Goal: Task Accomplishment & Management: Complete application form

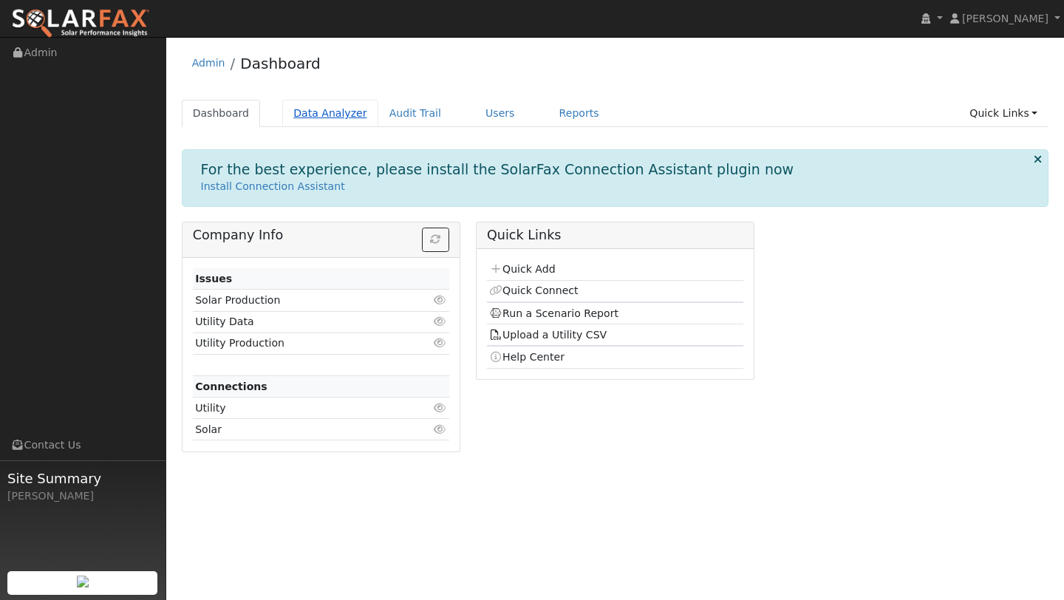
click at [334, 115] on link "Data Analyzer" at bounding box center [330, 113] width 96 height 27
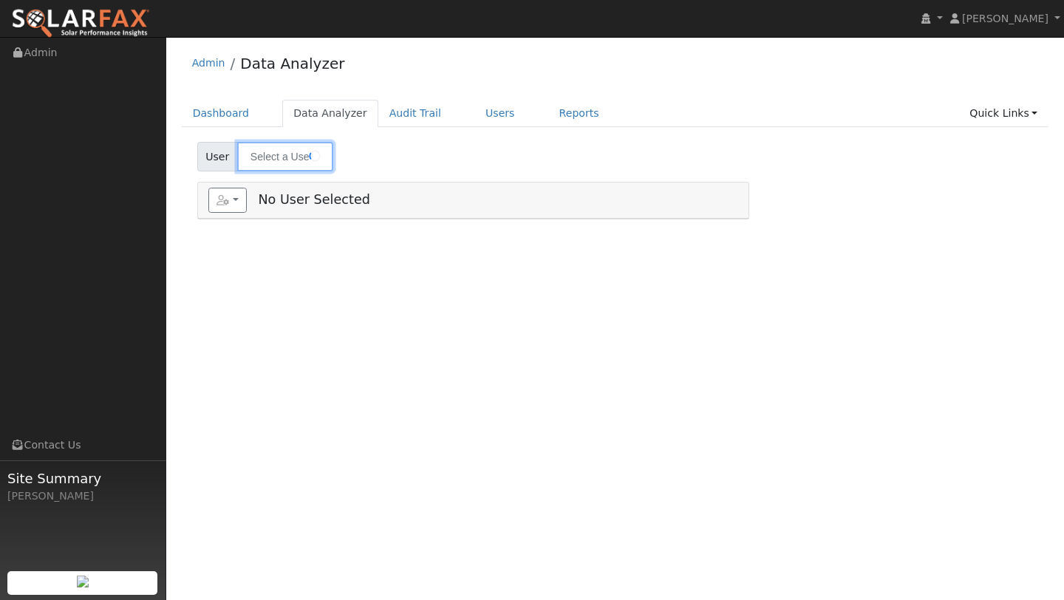
type input "Richard Schiller"
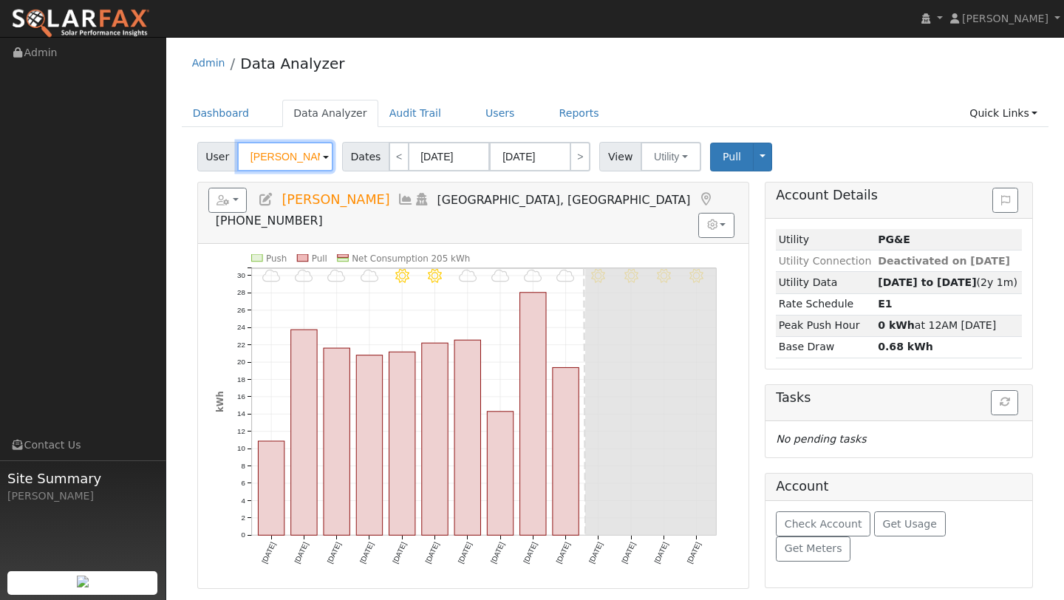
click at [304, 148] on input "Richard Schiller" at bounding box center [285, 157] width 96 height 30
click at [309, 139] on div "User Account Default Account Default Account 2827 Richmond Avenue, Oakland, CA …" at bounding box center [614, 154] width 841 height 35
click at [290, 154] on input "text" at bounding box center [285, 157] width 96 height 30
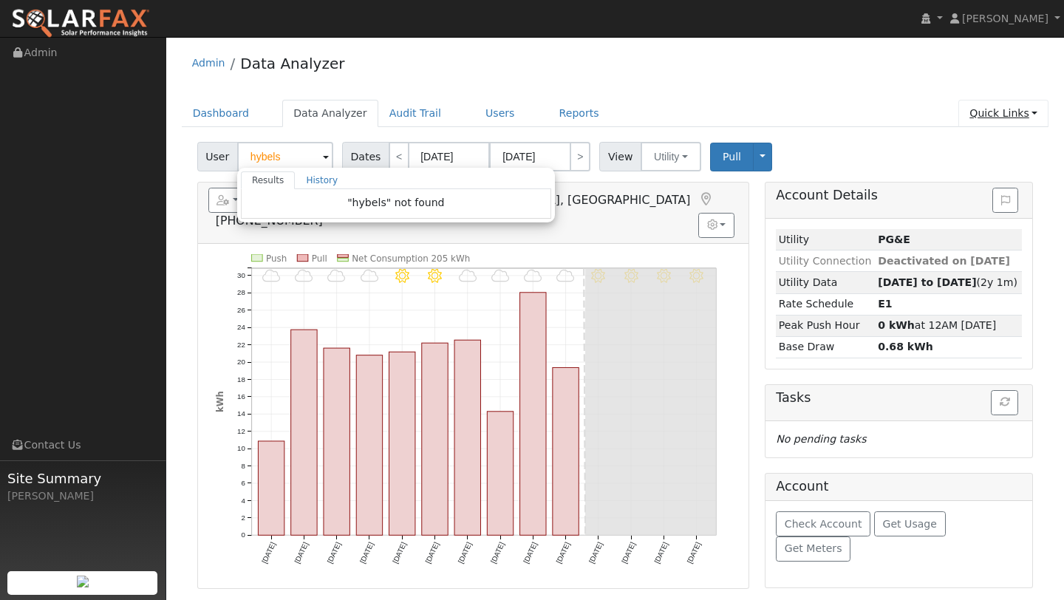
click at [965, 117] on link "Quick Links" at bounding box center [1003, 113] width 90 height 27
type input "Richard Schiller"
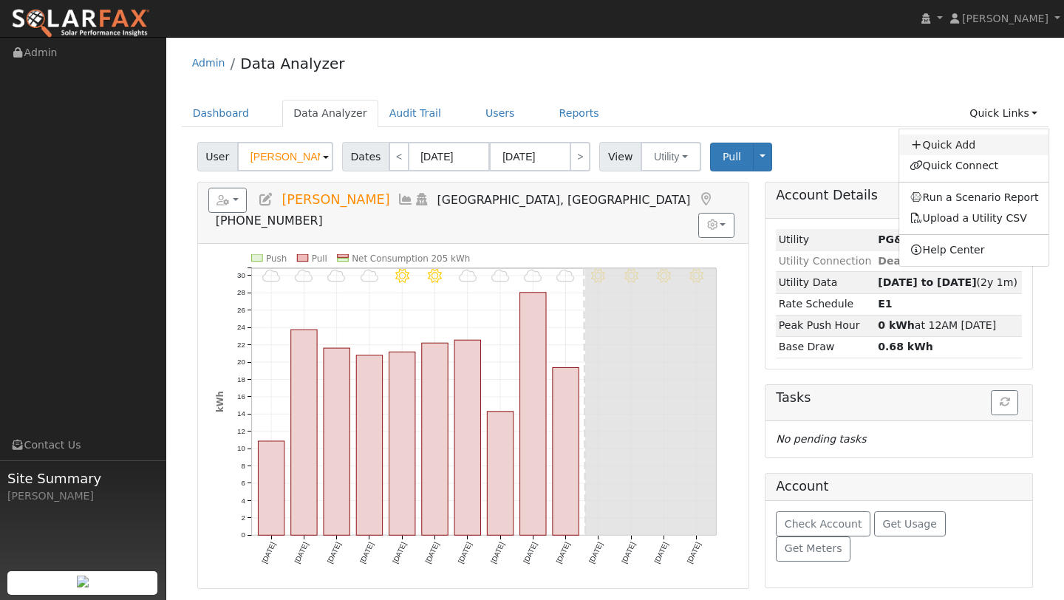
click at [959, 148] on link "Quick Add" at bounding box center [974, 144] width 150 height 21
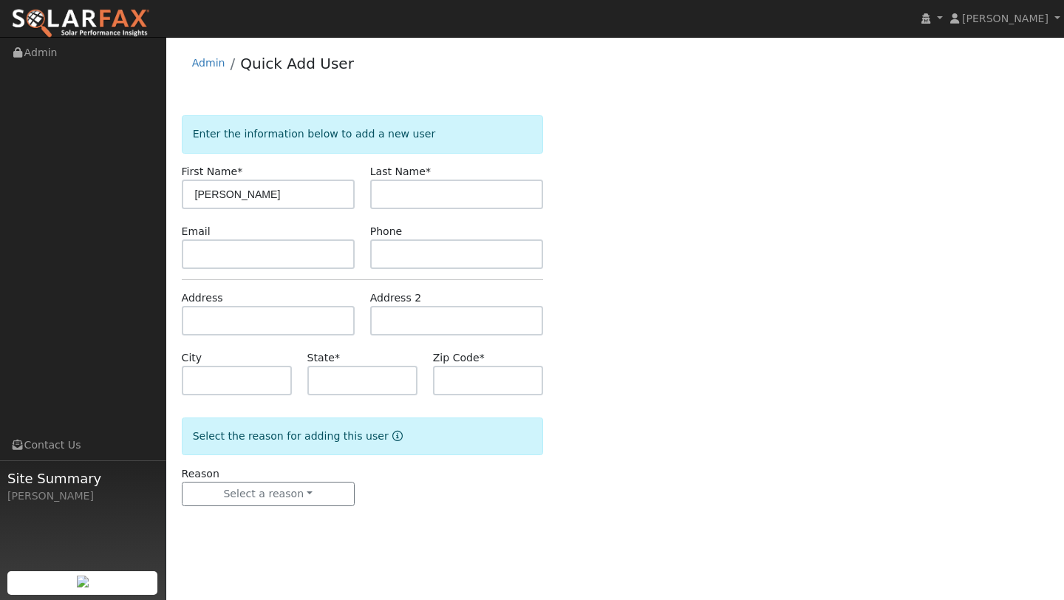
type input "Richard"
click at [376, 195] on input "text" at bounding box center [456, 194] width 173 height 30
type input "Hybels"
click at [264, 313] on input "text" at bounding box center [268, 321] width 173 height 30
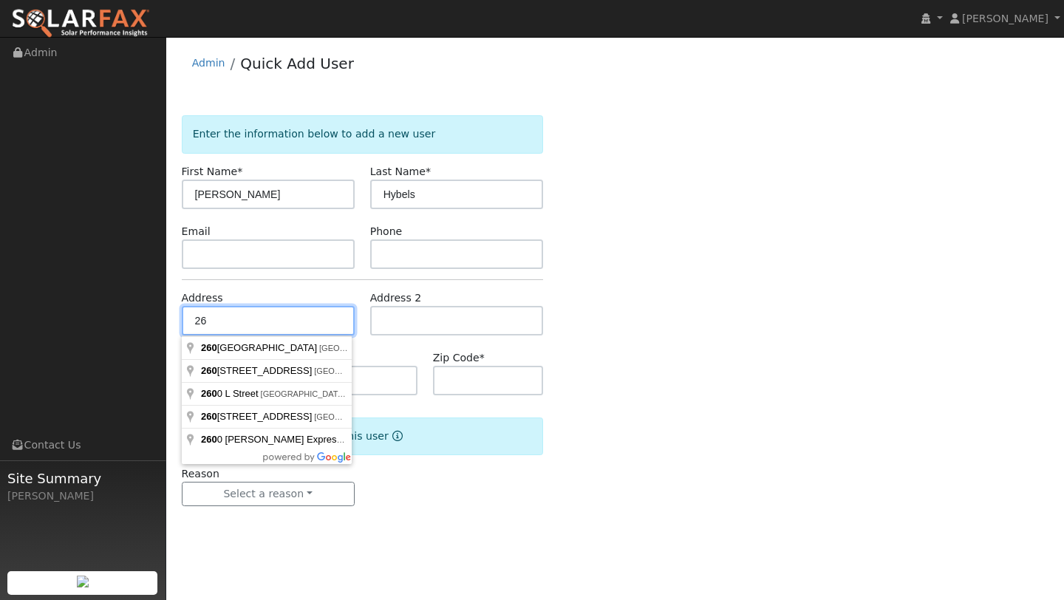
type input "2"
type input "160 Windward Court"
type input "Vallejo"
type input "CA"
type input "94591"
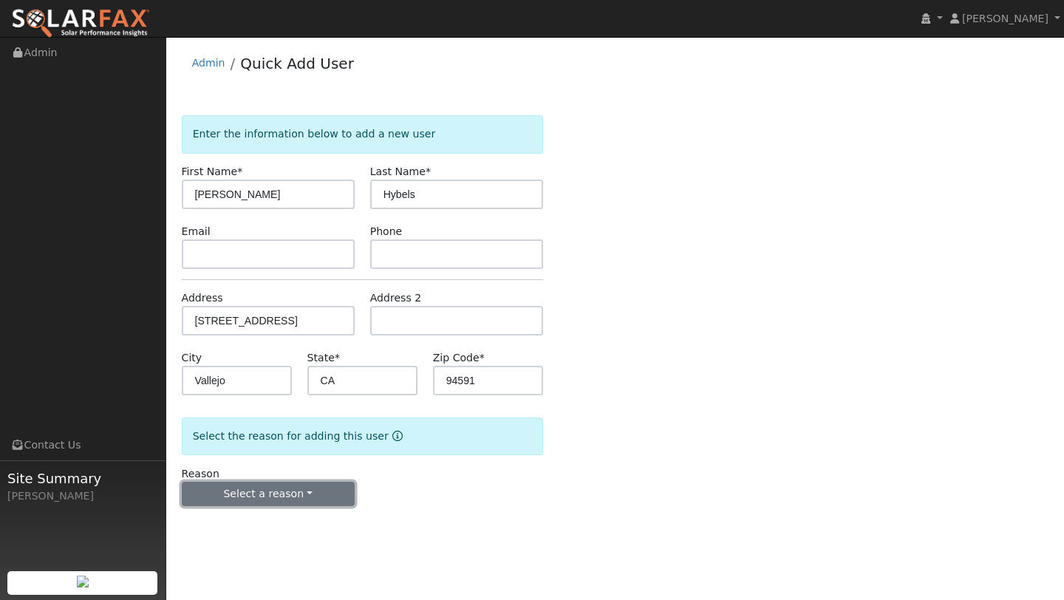
click at [292, 495] on button "Select a reason" at bounding box center [268, 494] width 173 height 25
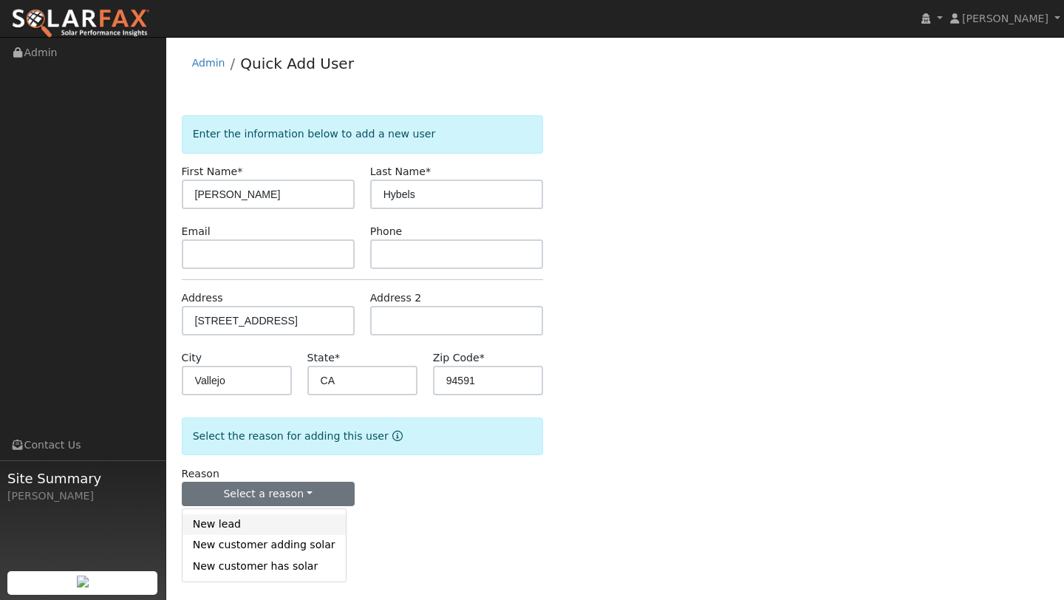
click at [274, 517] on link "New lead" at bounding box center [263, 524] width 163 height 21
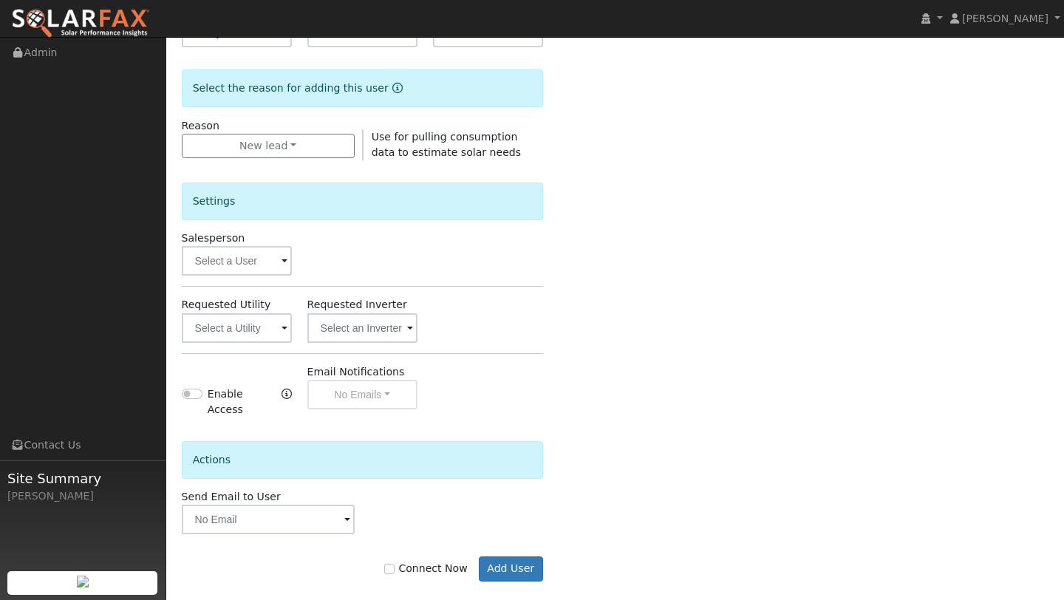
scroll to position [357, 0]
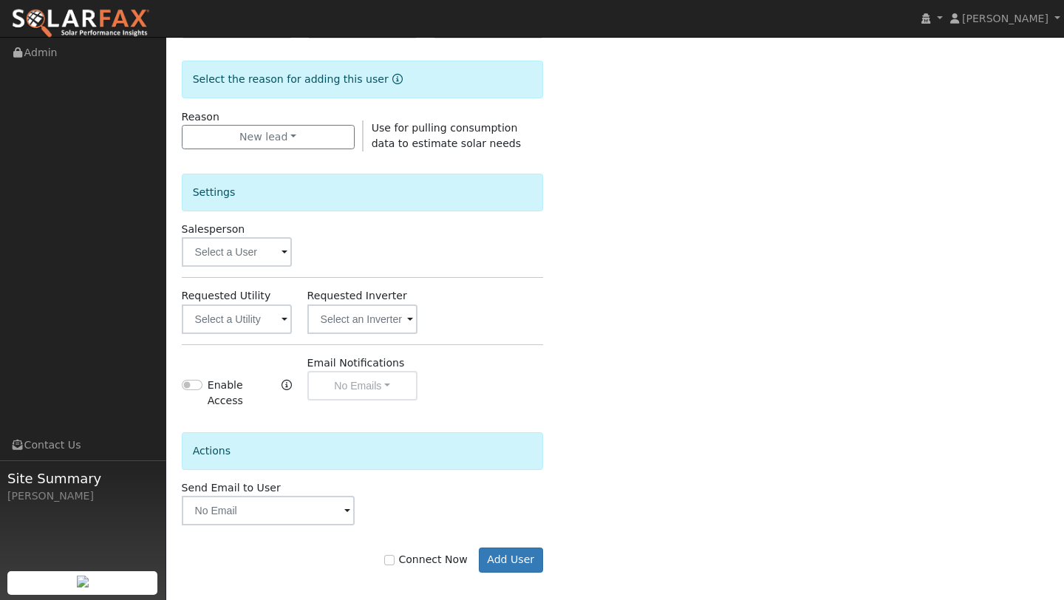
click at [219, 271] on div "Settings Salesperson Requested Utility Requested Inverter Enable Access Email N…" at bounding box center [362, 280] width 361 height 258
click at [219, 263] on input "text" at bounding box center [237, 252] width 110 height 30
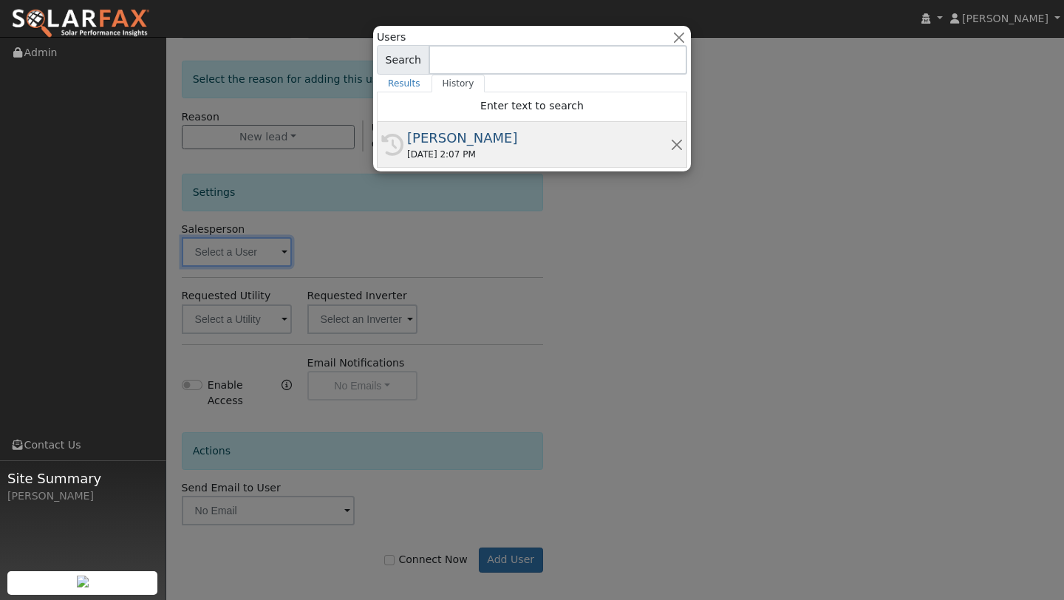
click at [414, 159] on div "09/25/2025 2:07 PM" at bounding box center [538, 154] width 263 height 13
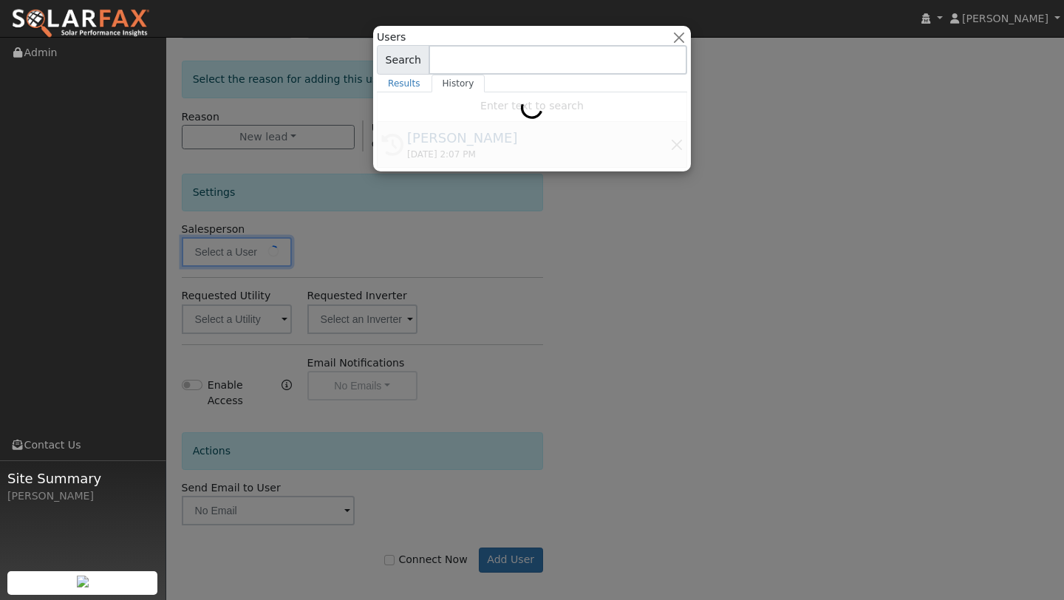
type input "[PERSON_NAME]"
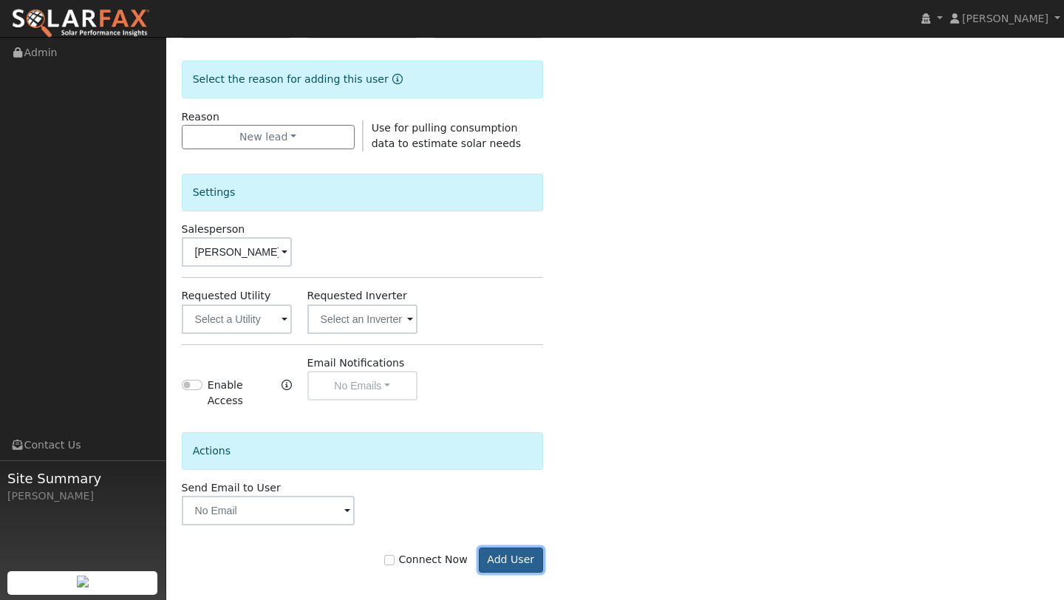
click at [494, 547] on button "Add User" at bounding box center [511, 559] width 64 height 25
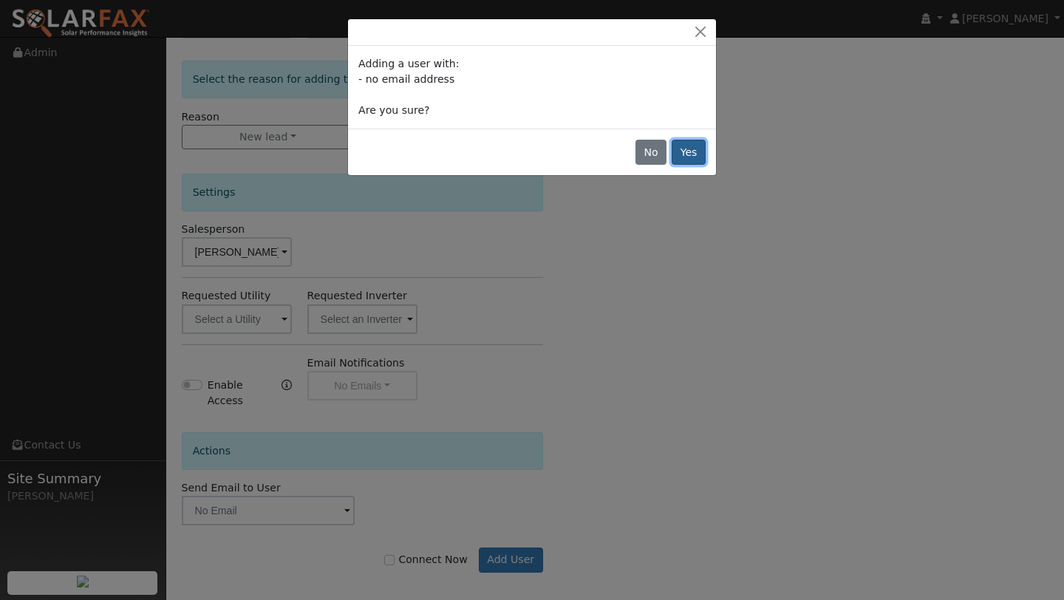
click at [704, 145] on button "Yes" at bounding box center [688, 152] width 34 height 25
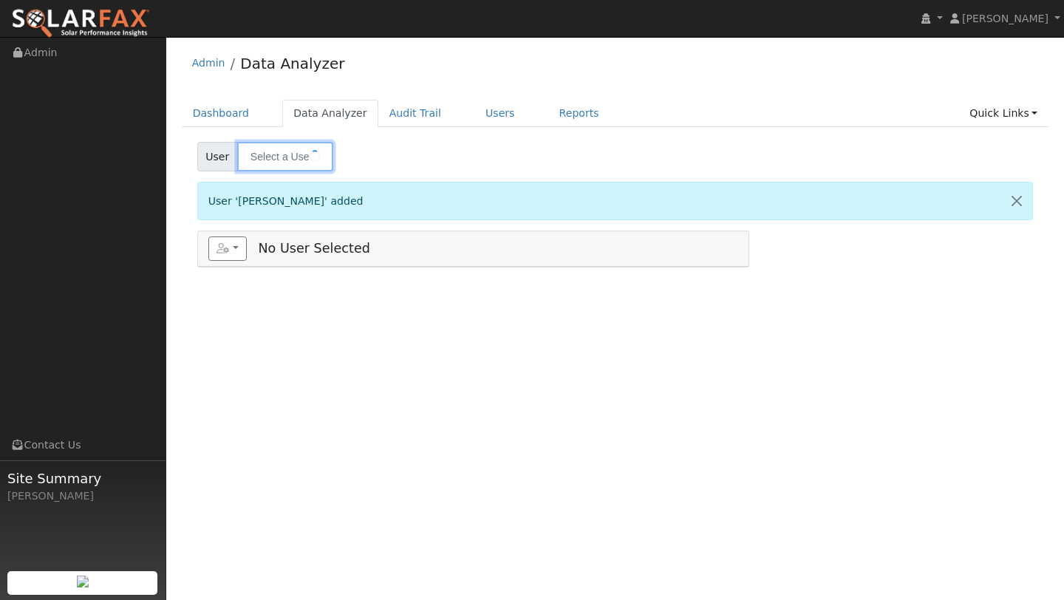
type input "Richard Hybels"
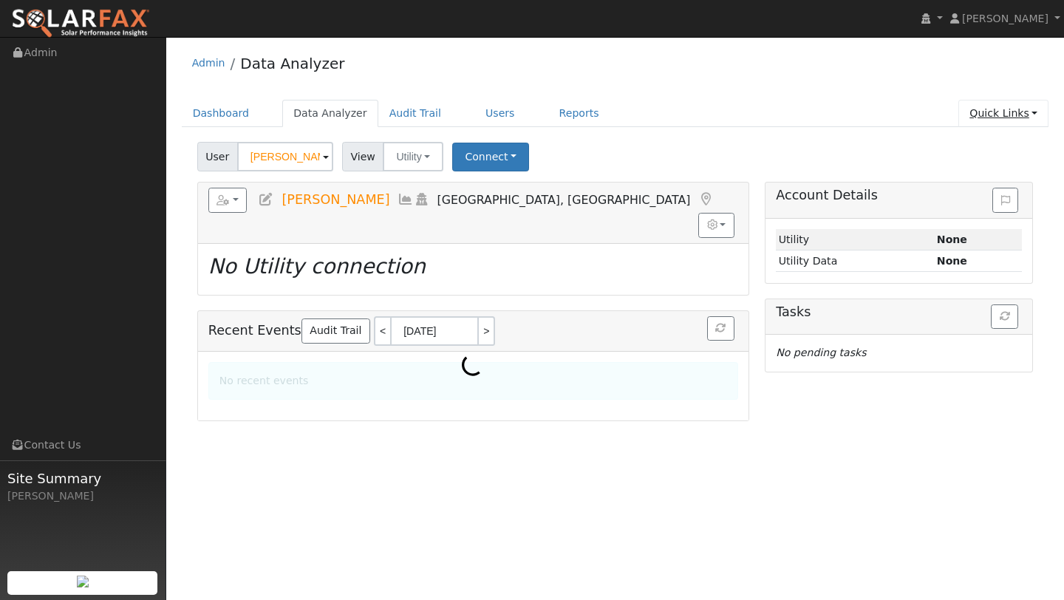
click at [986, 104] on link "Quick Links" at bounding box center [1003, 113] width 90 height 27
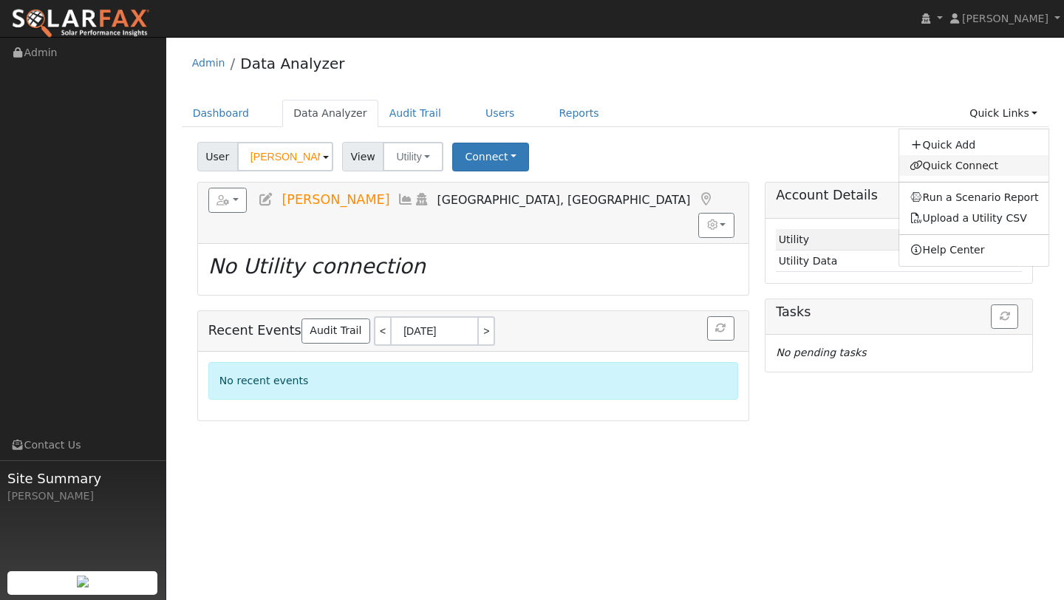
click at [953, 163] on link "Quick Connect" at bounding box center [974, 165] width 150 height 21
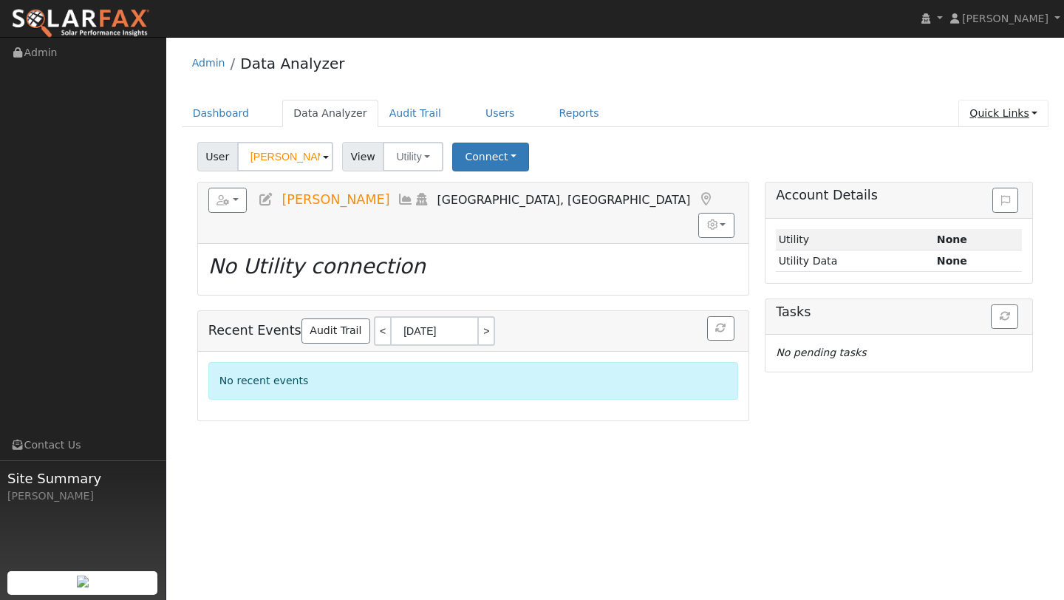
click at [1005, 121] on link "Quick Links" at bounding box center [1003, 113] width 90 height 27
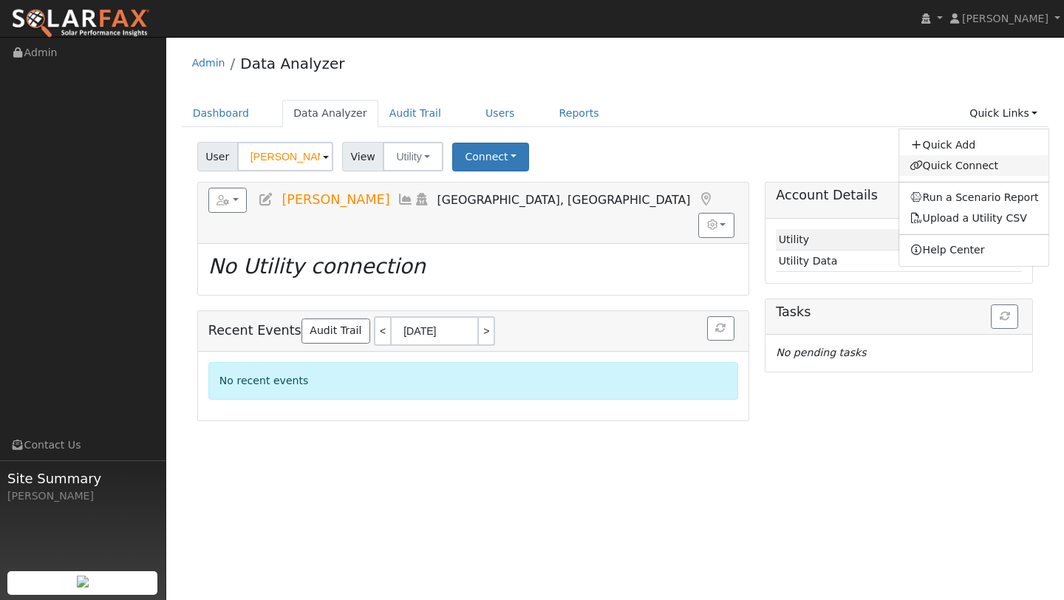
click at [992, 164] on link "Quick Connect" at bounding box center [974, 165] width 150 height 21
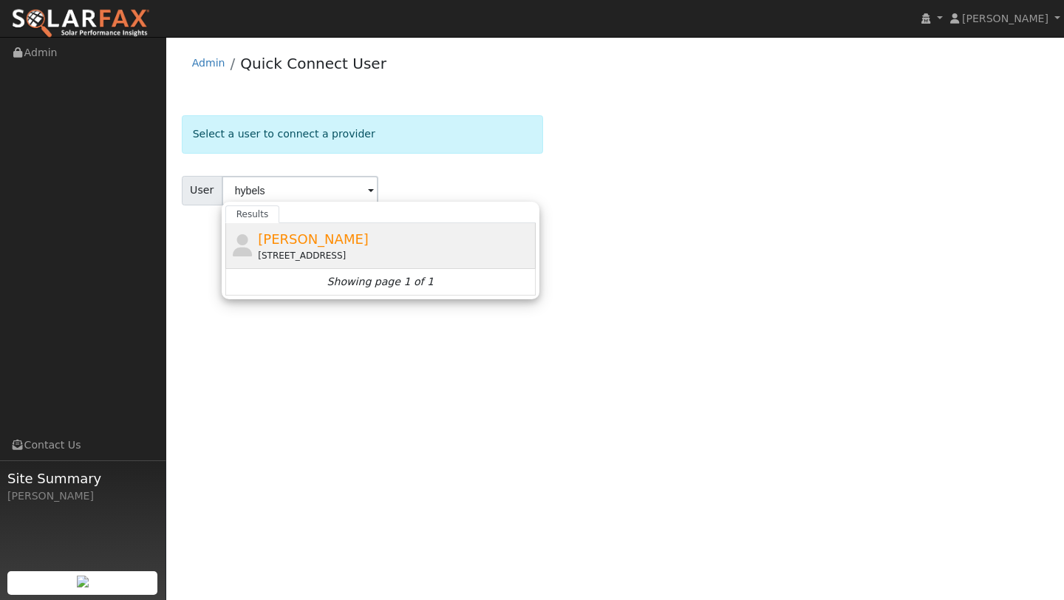
click at [385, 250] on div "[STREET_ADDRESS]" at bounding box center [395, 255] width 274 height 13
type input "[PERSON_NAME]"
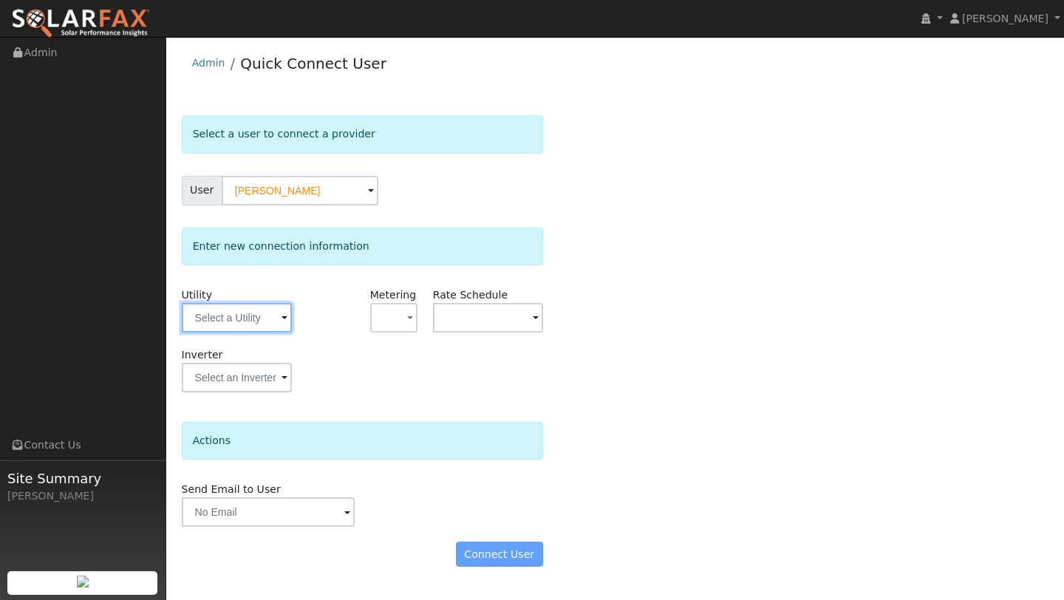
click at [235, 313] on input "text" at bounding box center [237, 318] width 110 height 30
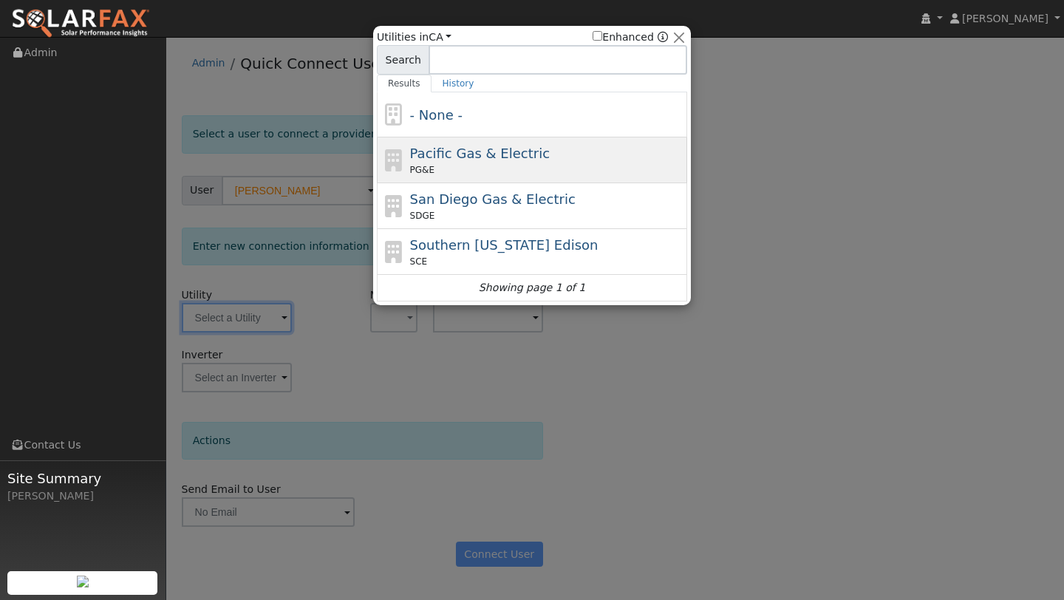
click at [410, 158] on span "Pacific Gas & Electric" at bounding box center [480, 153] width 140 height 16
type input "PG&E"
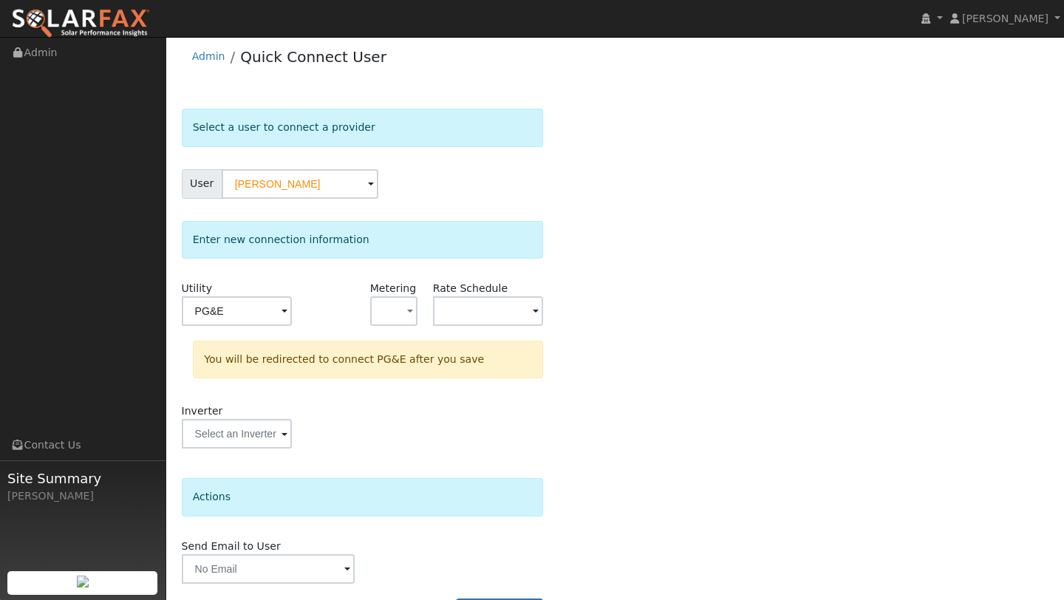
scroll to position [52, 0]
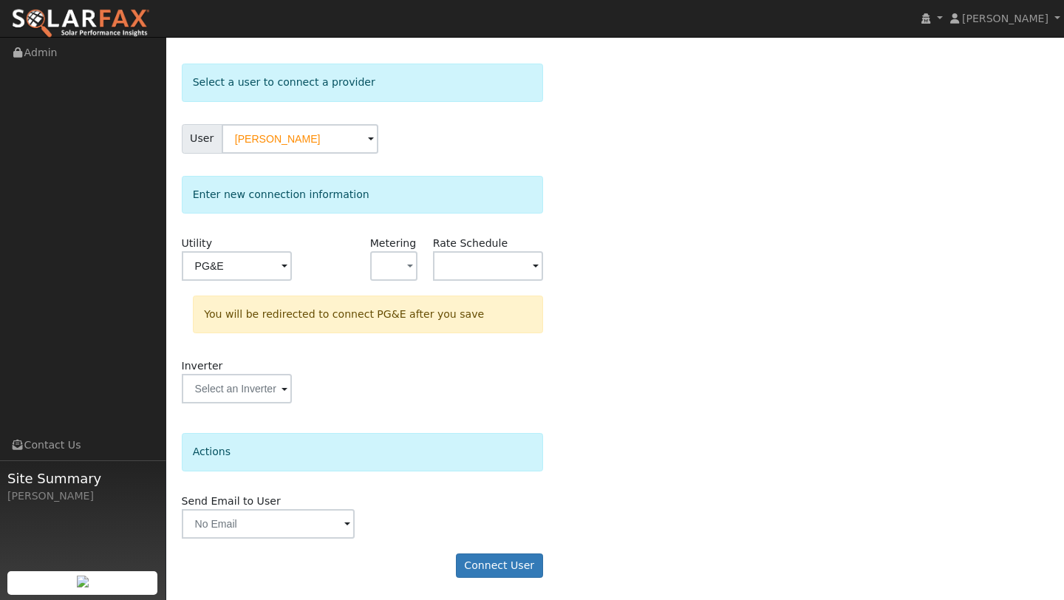
click at [513, 532] on div "Send Email to User Delete Email Template Are you sure you want to delete ? Canc…" at bounding box center [362, 515] width 377 height 45
click at [511, 555] on button "Connect User" at bounding box center [499, 565] width 87 height 25
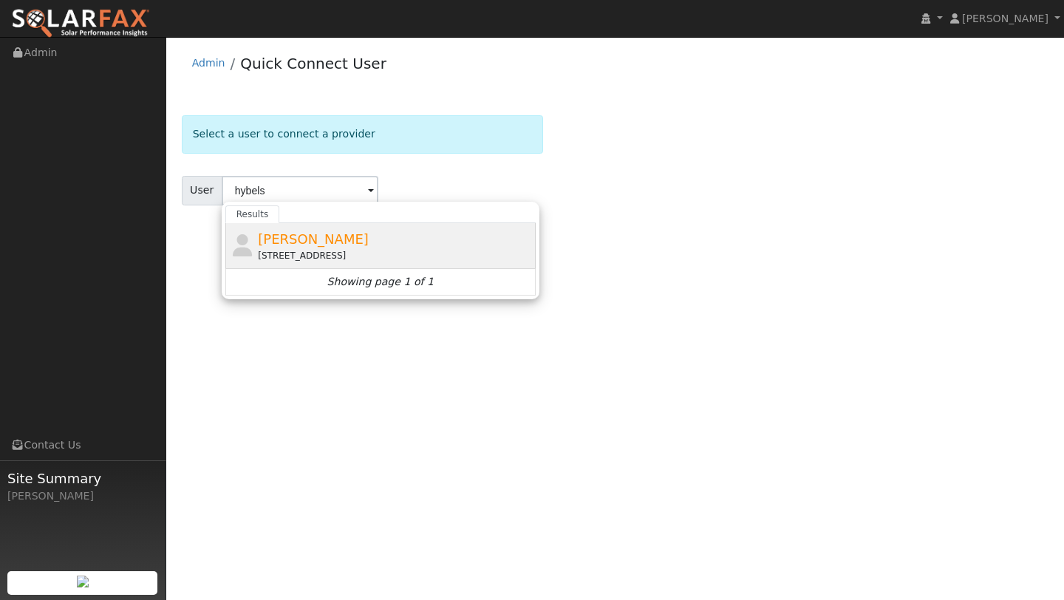
click at [337, 233] on span "[PERSON_NAME]" at bounding box center [313, 239] width 111 height 16
type input "[PERSON_NAME]"
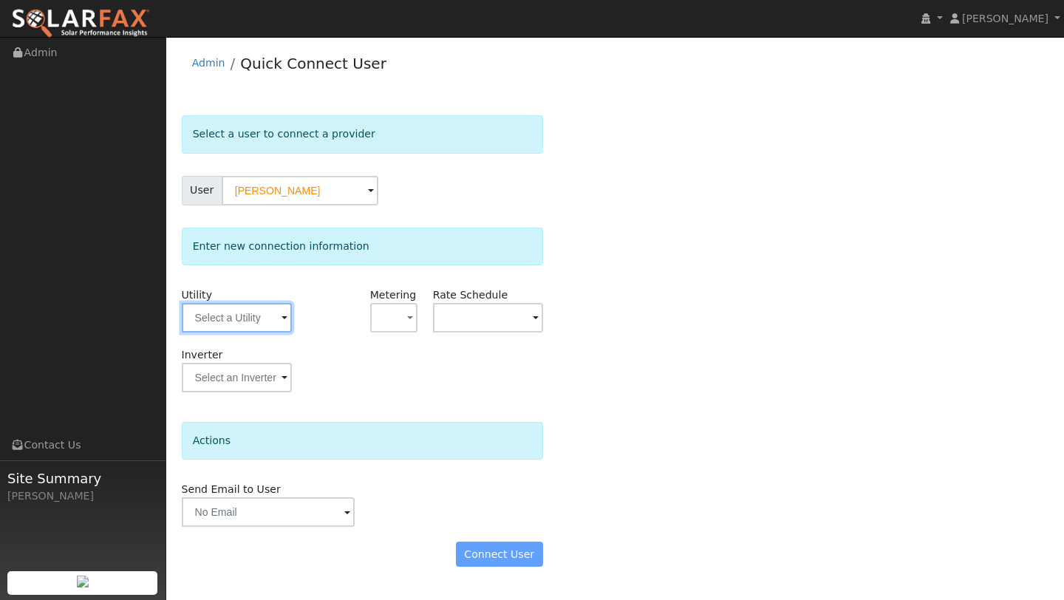
click at [267, 318] on input "text" at bounding box center [237, 318] width 110 height 30
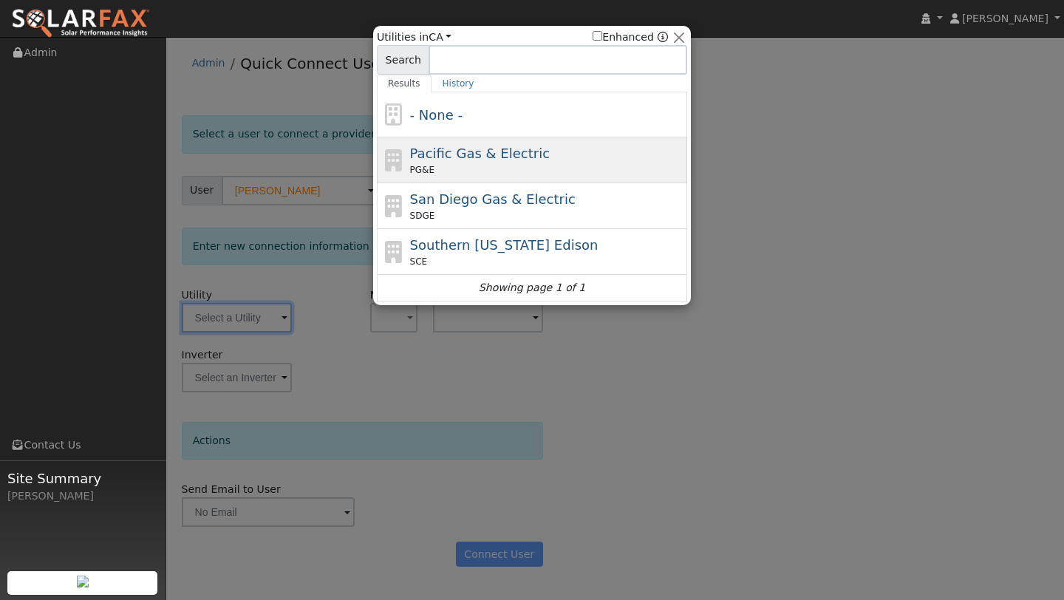
click at [437, 138] on div "Pacific Gas & Electric PG&E" at bounding box center [532, 160] width 310 height 46
type input "PG&E"
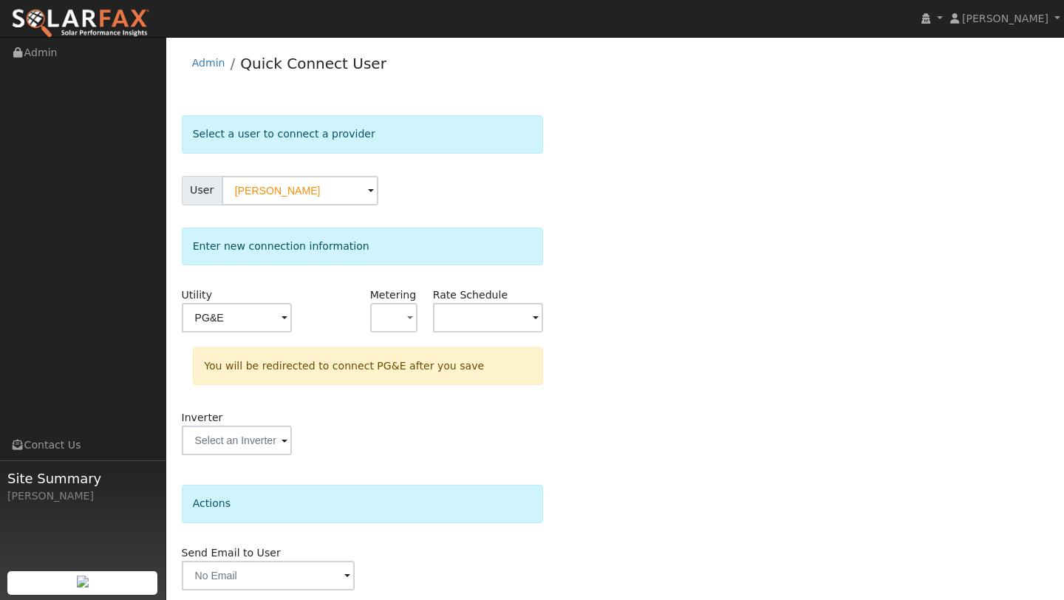
scroll to position [52, 0]
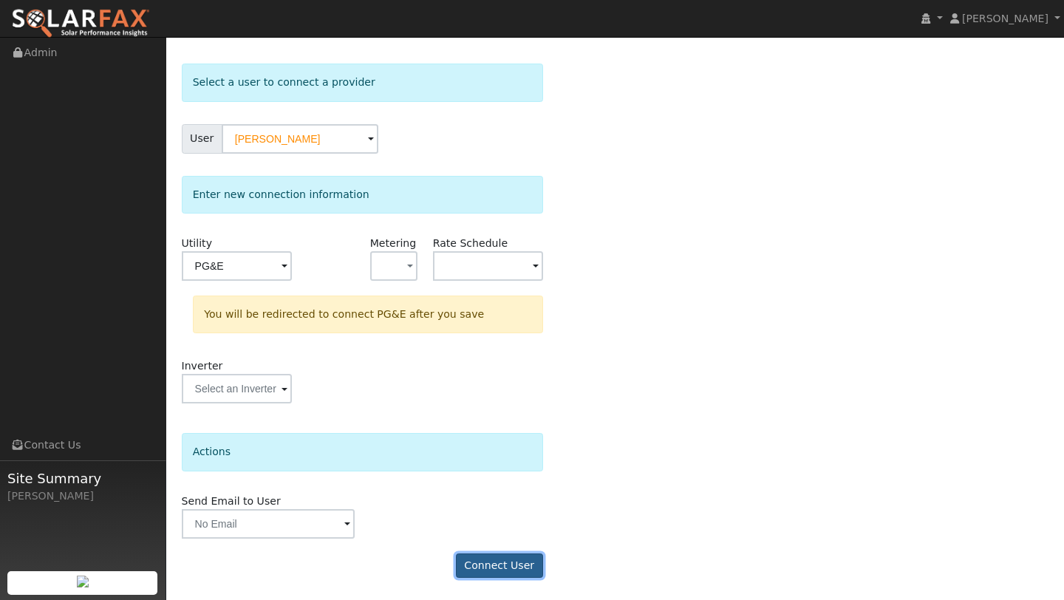
click at [514, 552] on form "Select a user to connect a provider User [PERSON_NAME] Account Default Account …" at bounding box center [362, 328] width 361 height 529
click at [500, 561] on button "Connect User" at bounding box center [499, 565] width 87 height 25
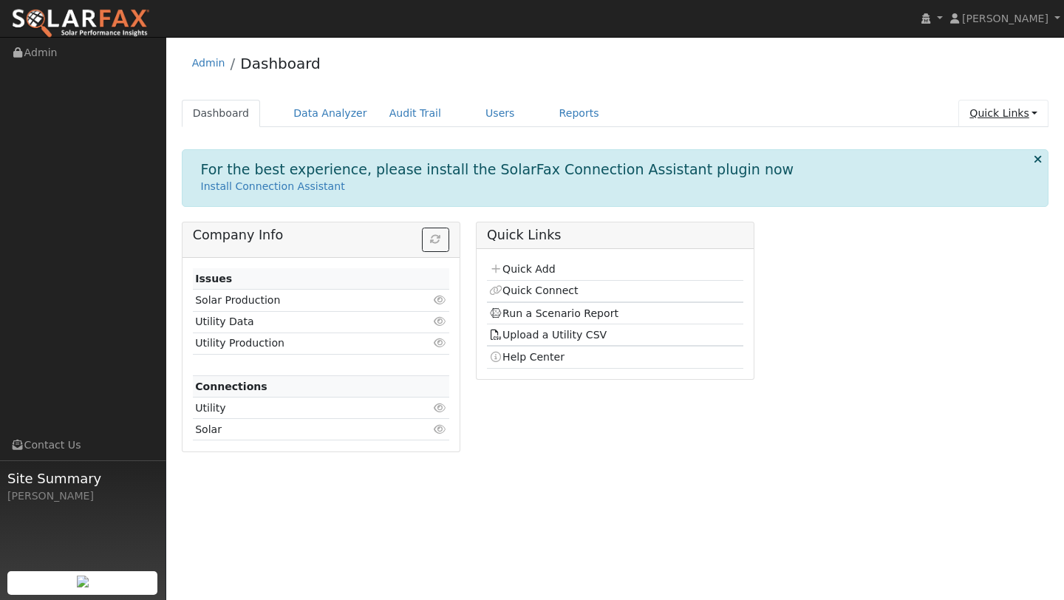
click at [972, 120] on link "Quick Links" at bounding box center [1003, 113] width 90 height 27
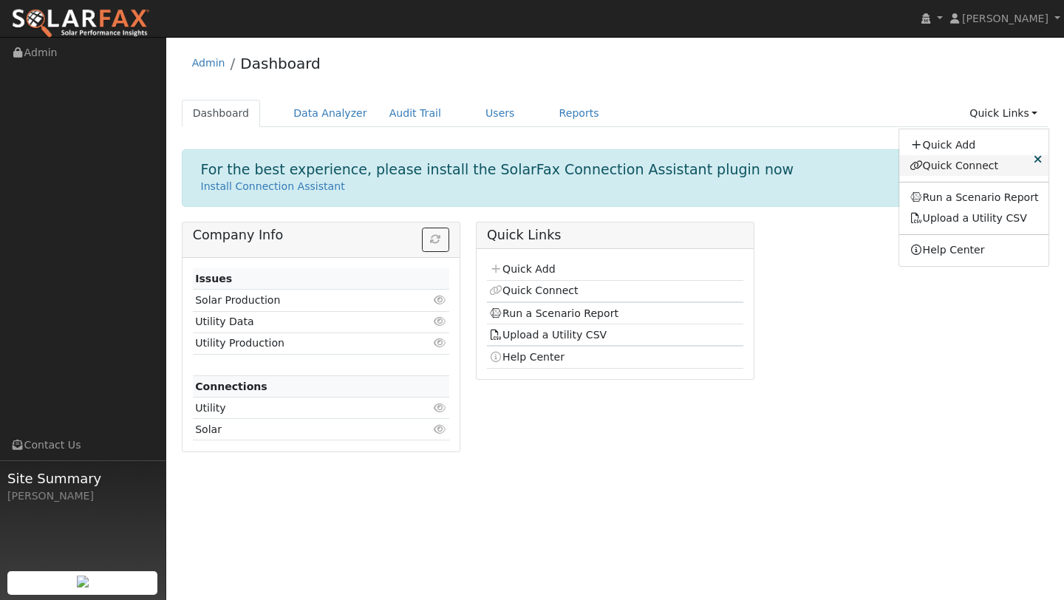
click at [937, 165] on link "Quick Connect" at bounding box center [974, 165] width 150 height 21
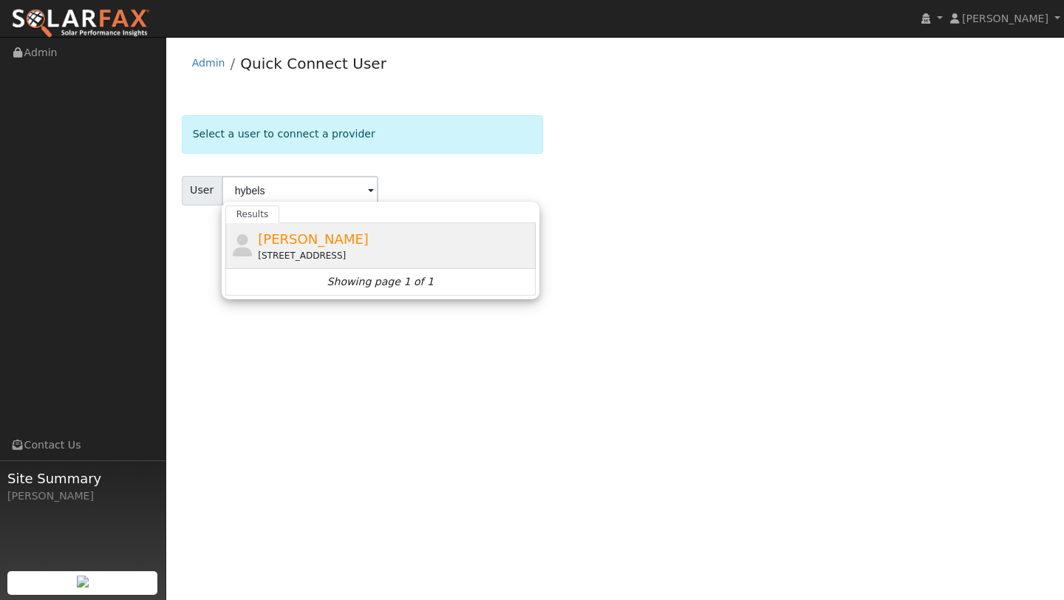
click at [304, 251] on div "160 Windward Court, Vallejo, CA 94591" at bounding box center [395, 255] width 274 height 13
type input "Richard Hybels"
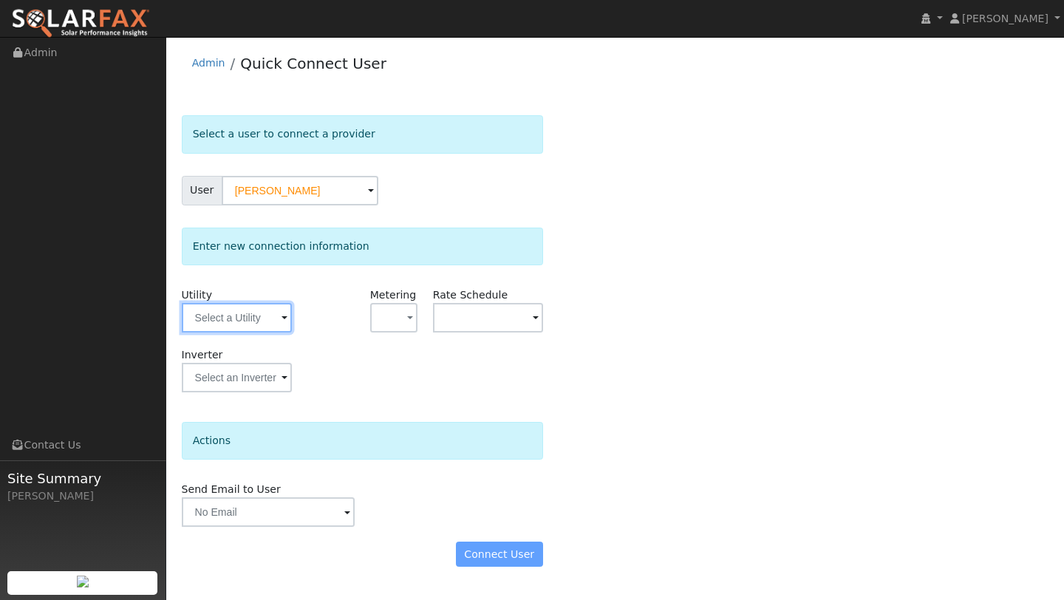
click at [291, 312] on div "Utility" at bounding box center [237, 317] width 126 height 60
click at [271, 312] on input "text" at bounding box center [237, 318] width 110 height 30
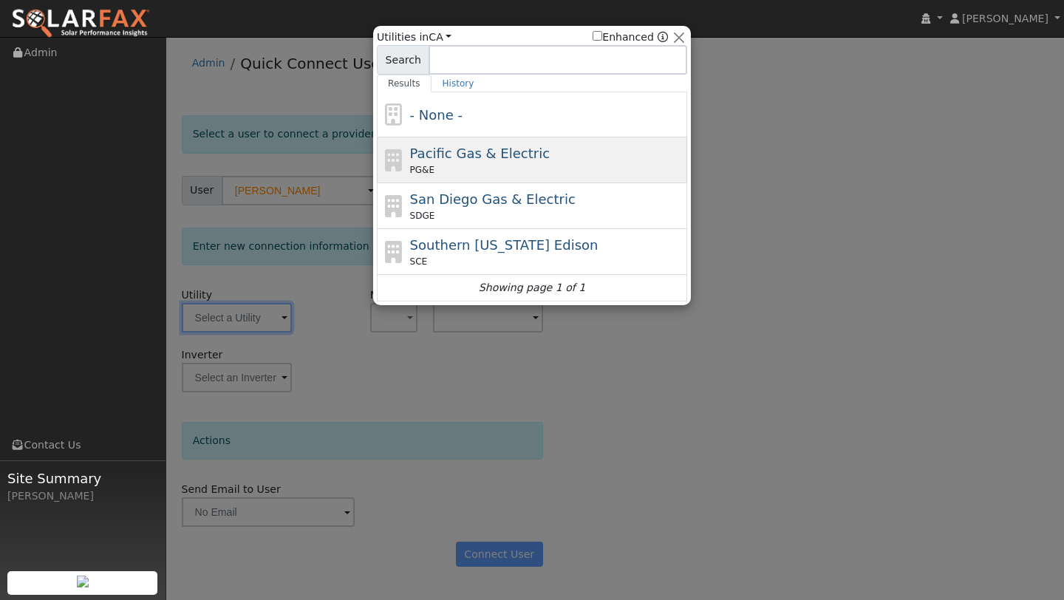
click at [445, 174] on div "PG&E" at bounding box center [547, 169] width 274 height 13
type input "PG&E"
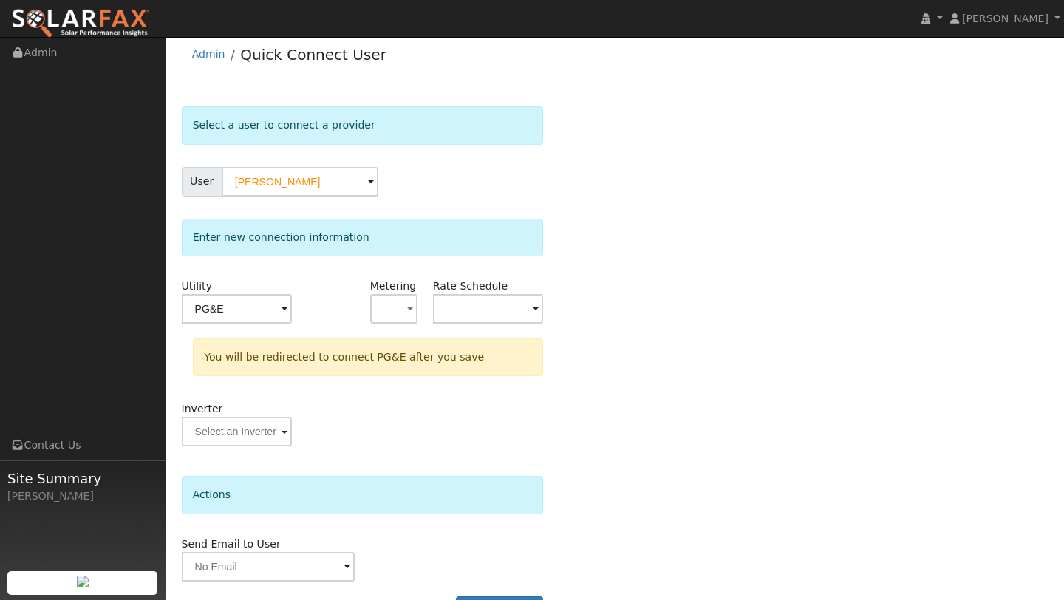
scroll to position [52, 0]
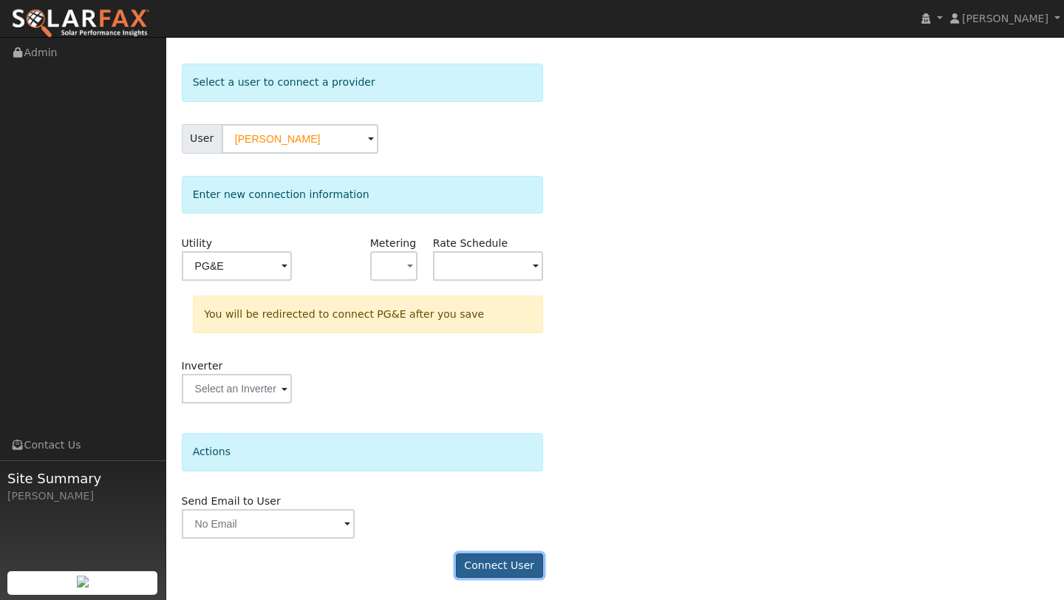
click at [502, 566] on button "Connect User" at bounding box center [499, 565] width 87 height 25
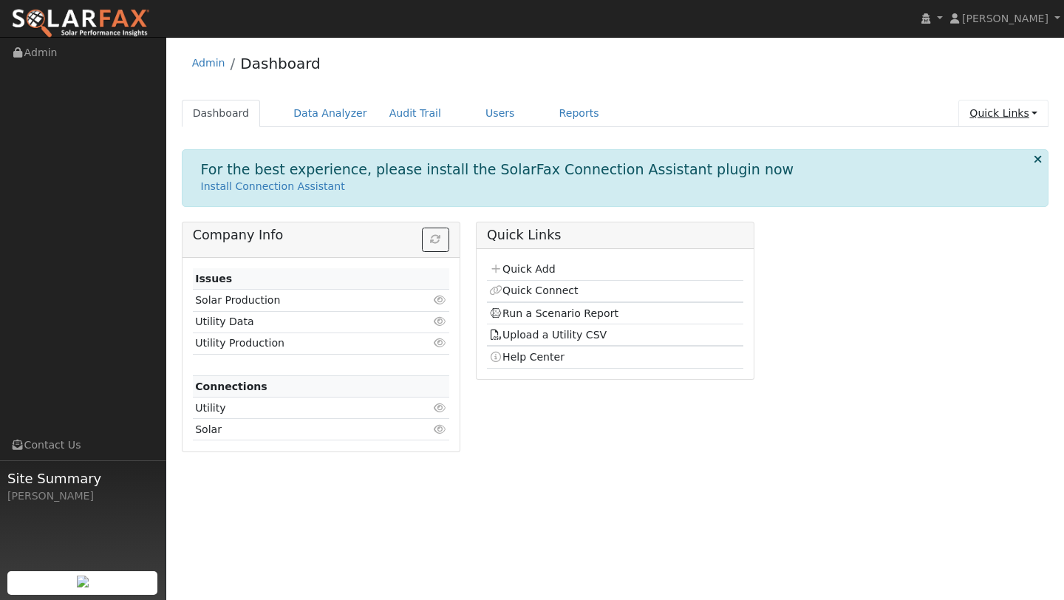
click at [993, 123] on link "Quick Links" at bounding box center [1003, 113] width 90 height 27
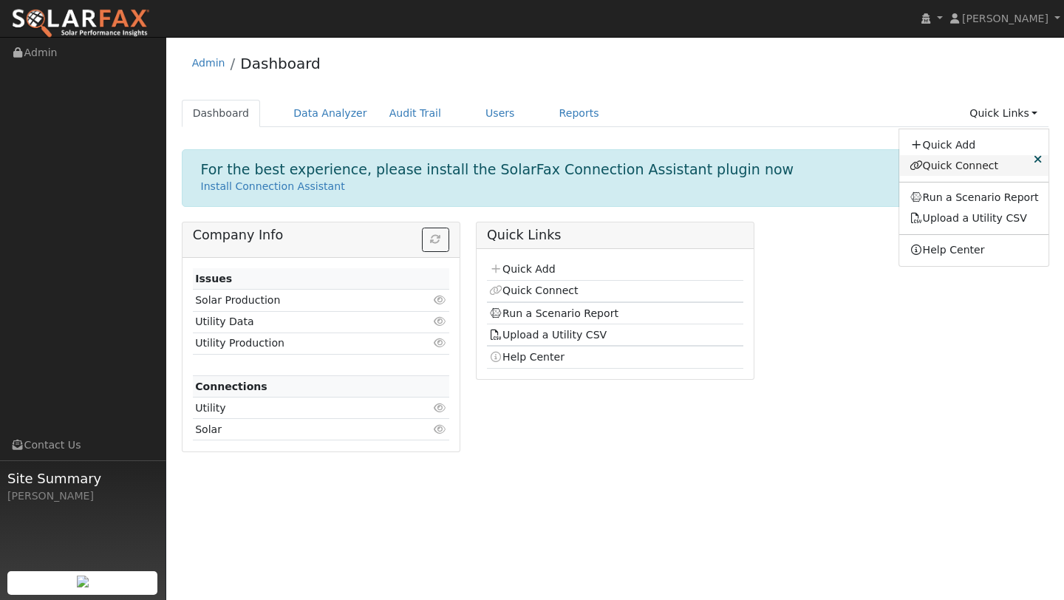
click at [973, 174] on link "Quick Connect" at bounding box center [974, 165] width 150 height 21
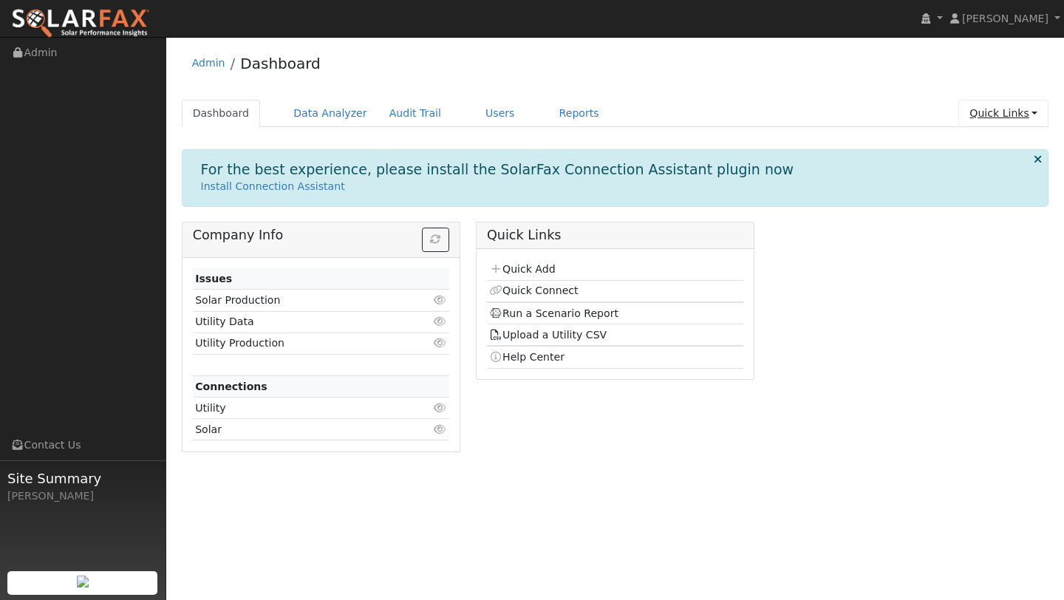
click at [986, 117] on link "Quick Links" at bounding box center [1003, 113] width 90 height 27
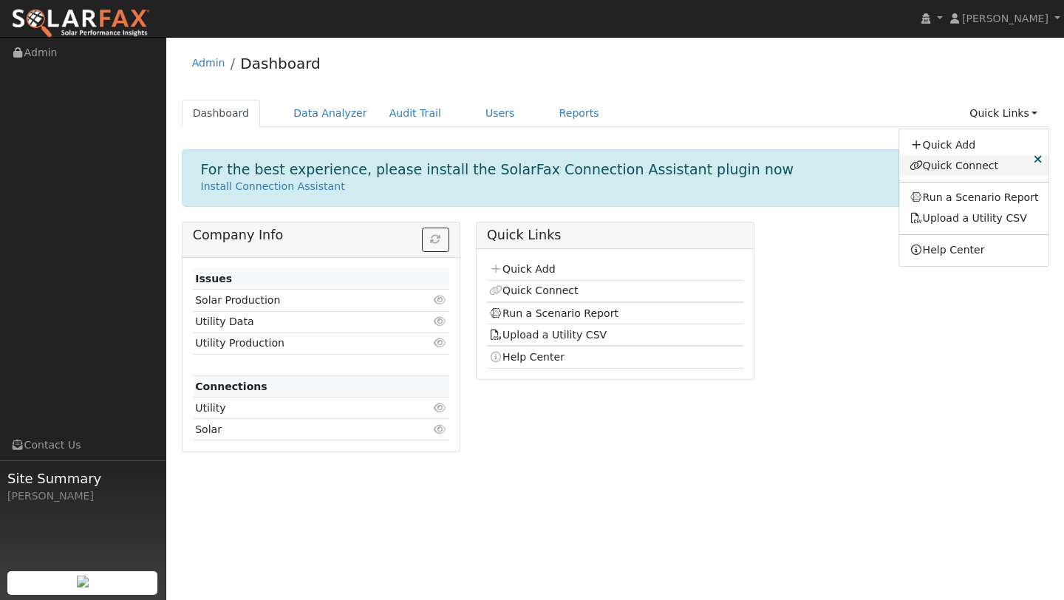
click at [984, 170] on link "Quick Connect" at bounding box center [974, 165] width 150 height 21
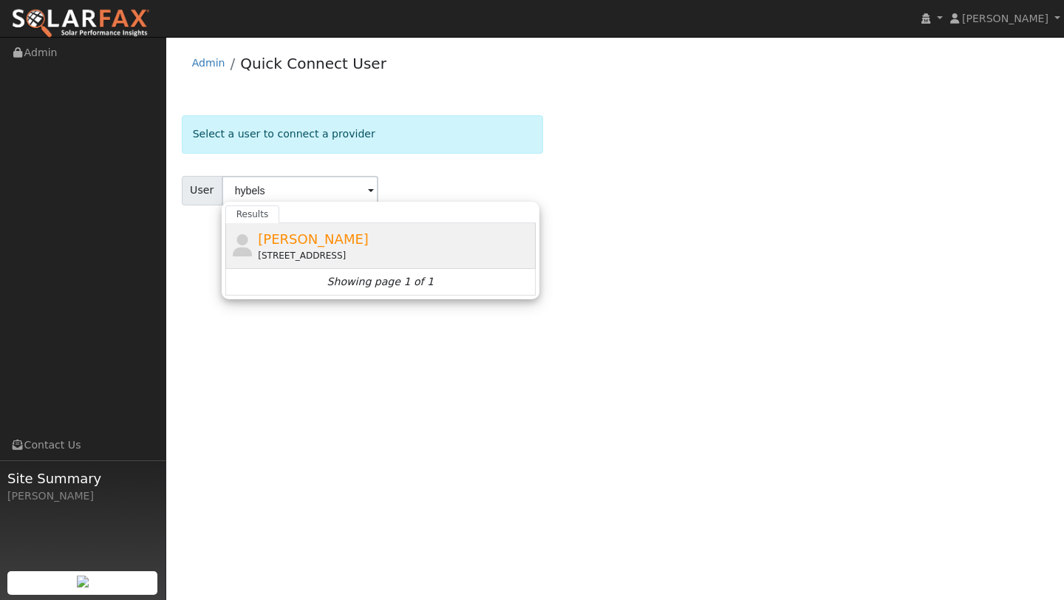
click at [286, 257] on div "[STREET_ADDRESS]" at bounding box center [395, 255] width 274 height 13
type input "[PERSON_NAME]"
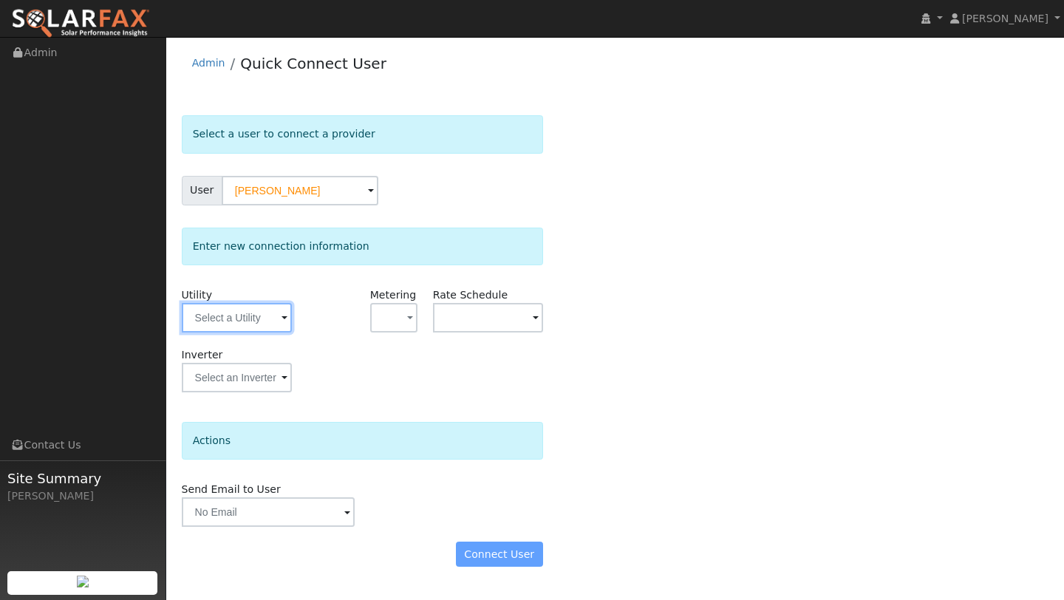
click at [265, 313] on input "text" at bounding box center [237, 318] width 110 height 30
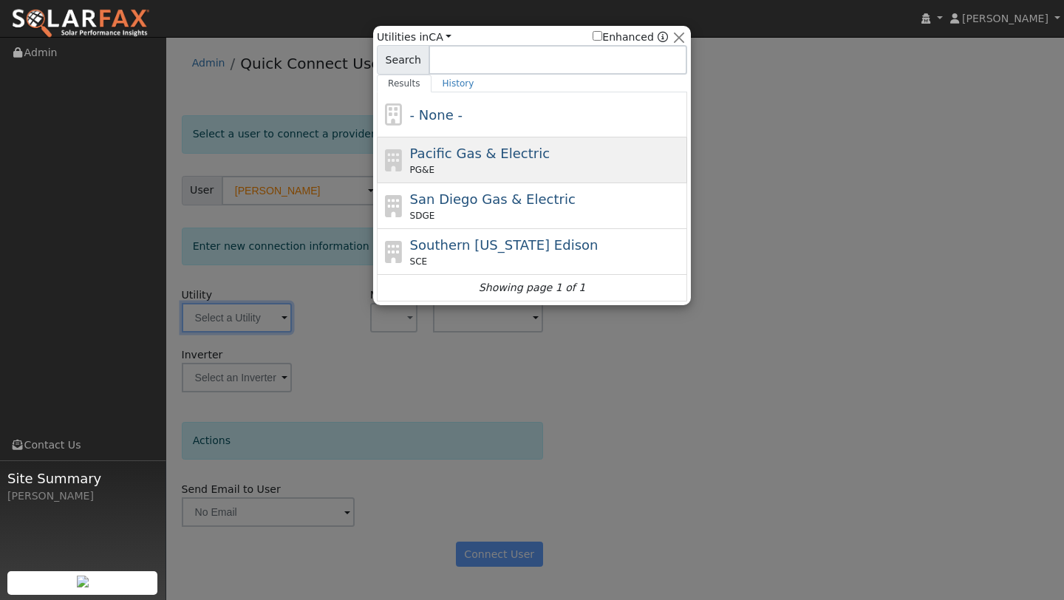
click at [443, 142] on div "Pacific Gas & Electric PG&E" at bounding box center [532, 160] width 310 height 46
type input "PG&E"
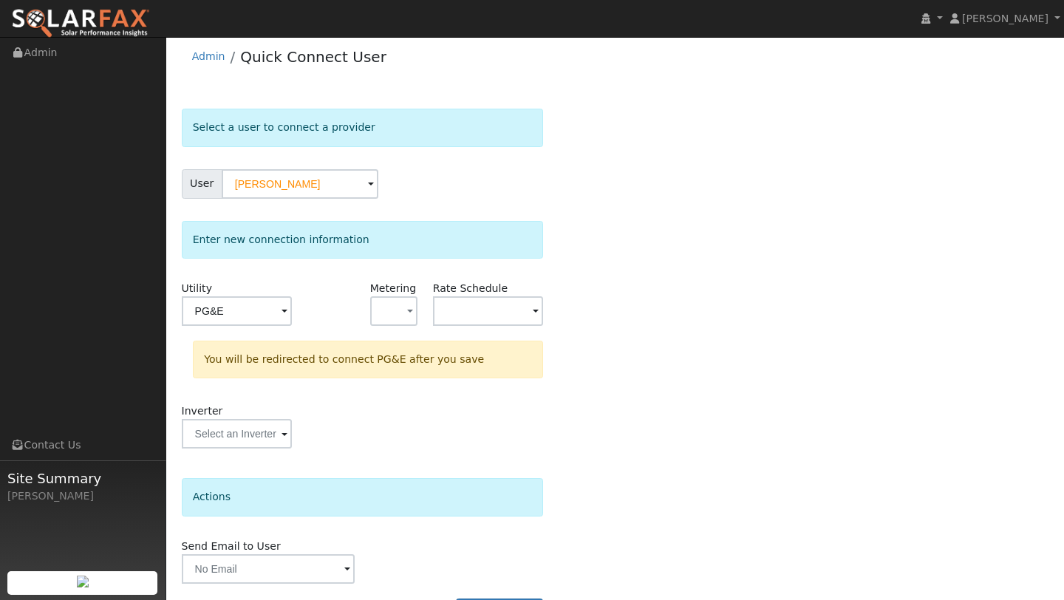
scroll to position [52, 0]
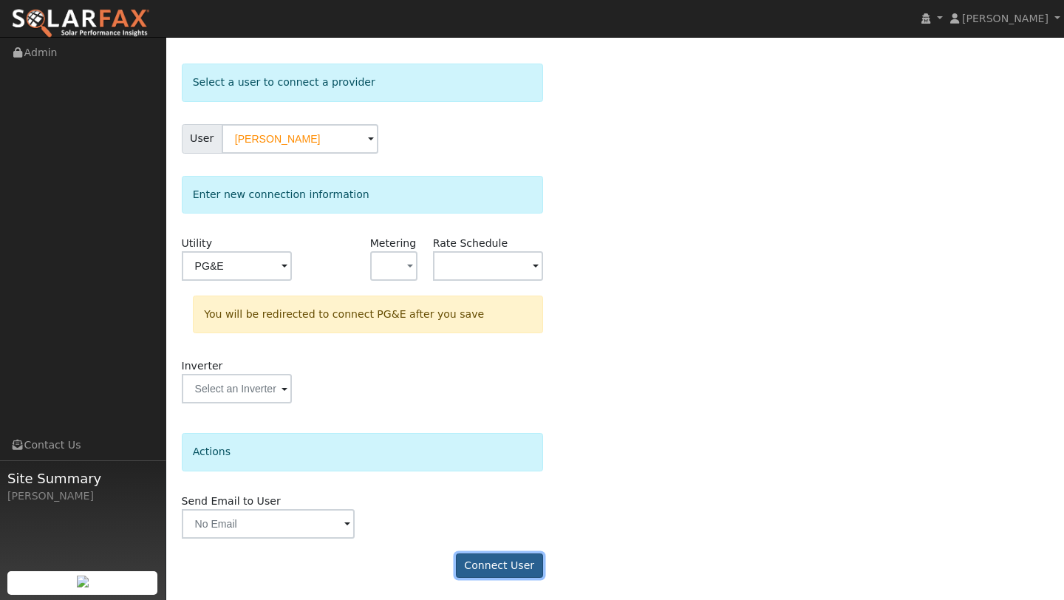
click at [508, 560] on button "Connect User" at bounding box center [499, 565] width 87 height 25
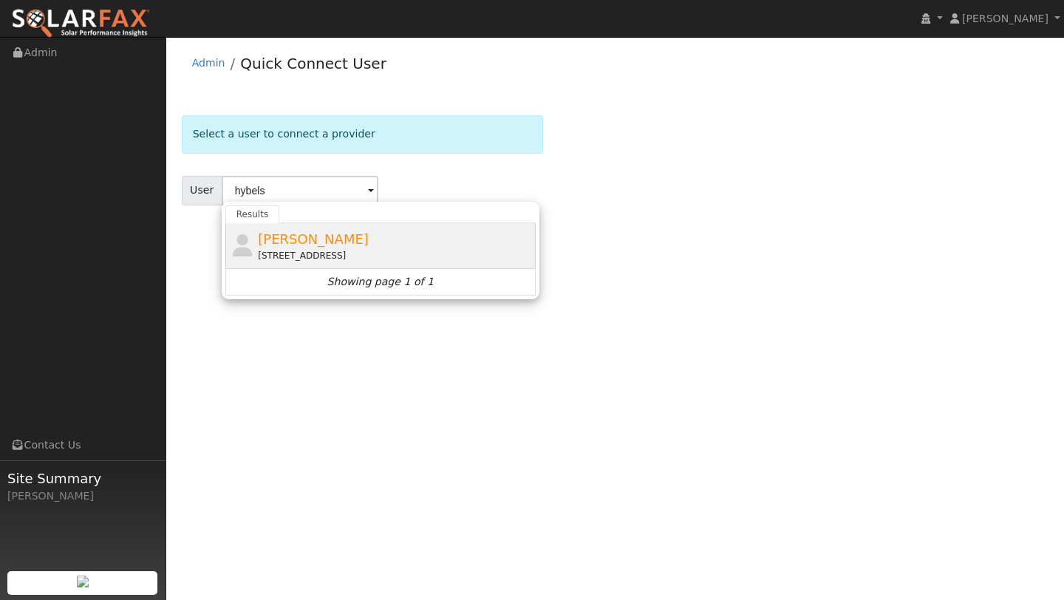
click at [298, 253] on div "[STREET_ADDRESS]" at bounding box center [395, 255] width 274 height 13
type input "[PERSON_NAME]"
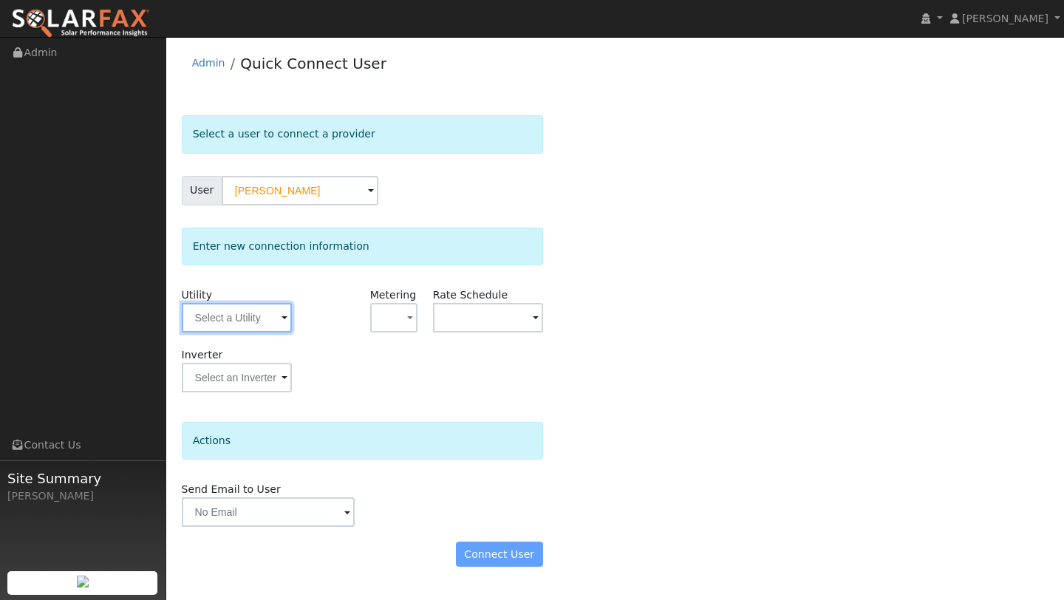
click at [273, 305] on input "text" at bounding box center [237, 318] width 110 height 30
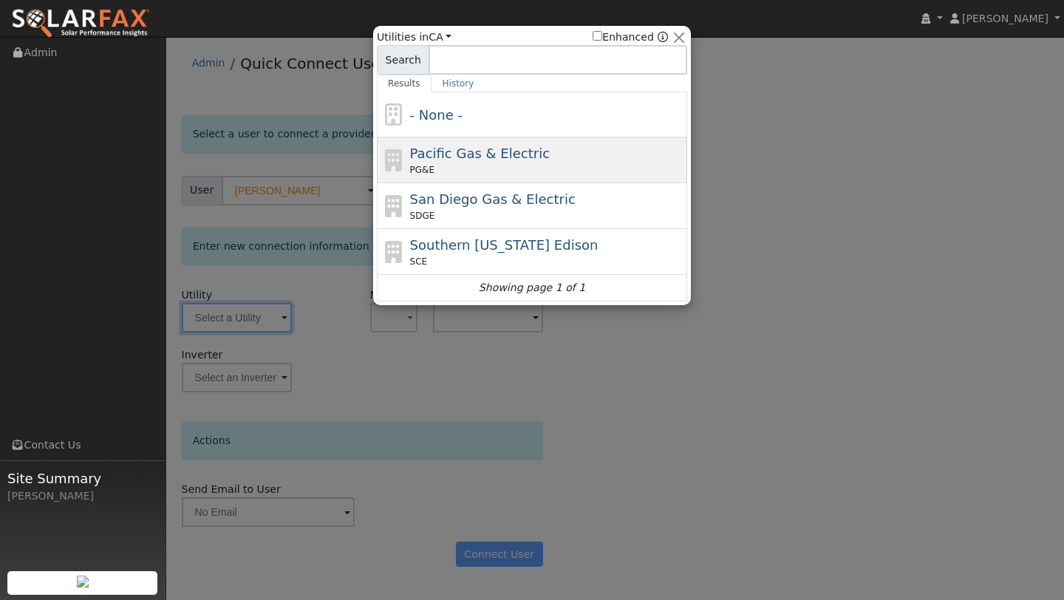
click at [493, 171] on div "PG&E" at bounding box center [547, 169] width 274 height 13
type input "PG&E"
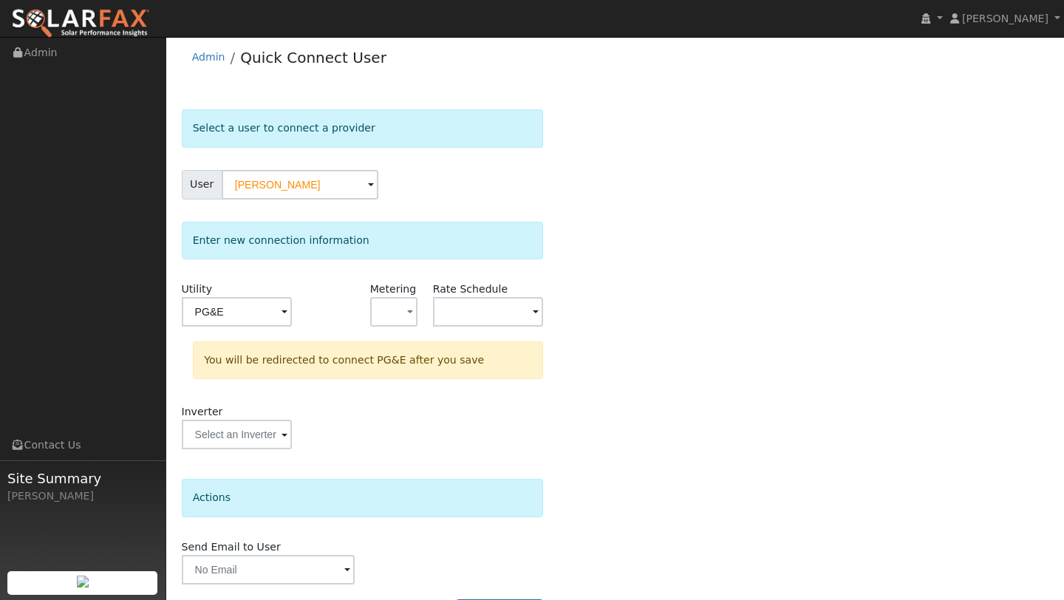
scroll to position [52, 0]
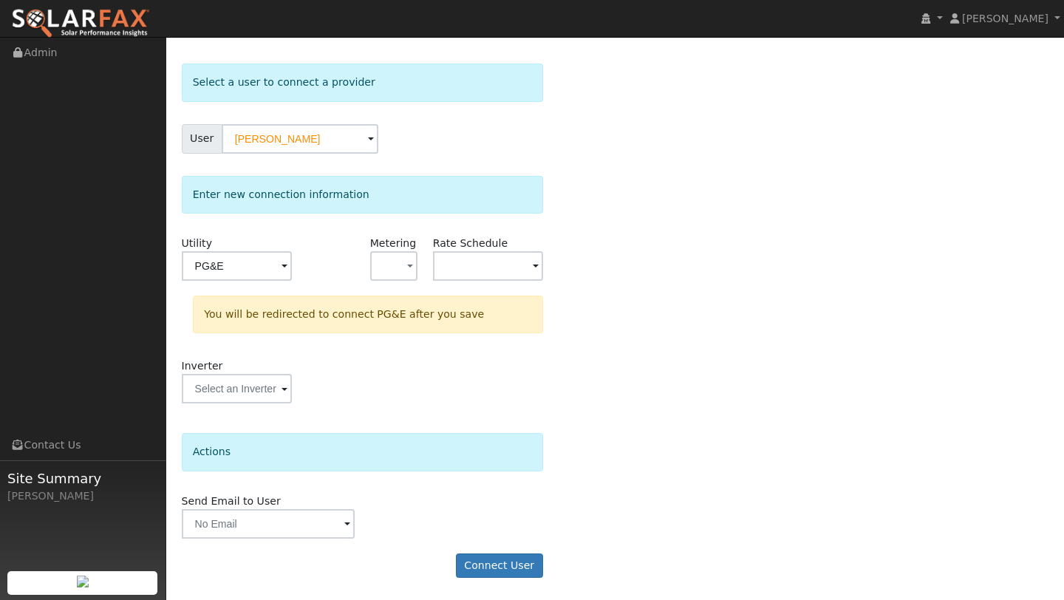
click at [518, 544] on form "Select a user to connect a provider User [PERSON_NAME] Account Default Account …" at bounding box center [362, 328] width 361 height 529
click at [514, 555] on button "Connect User" at bounding box center [499, 565] width 87 height 25
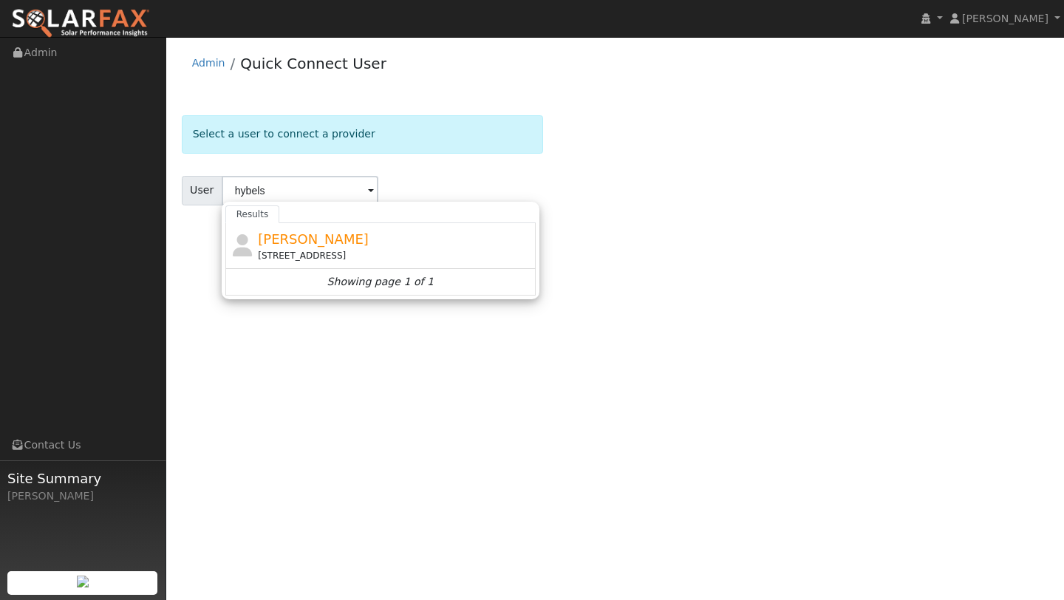
click at [393, 244] on div "[PERSON_NAME] [STREET_ADDRESS]" at bounding box center [395, 245] width 274 height 33
type input "[PERSON_NAME]"
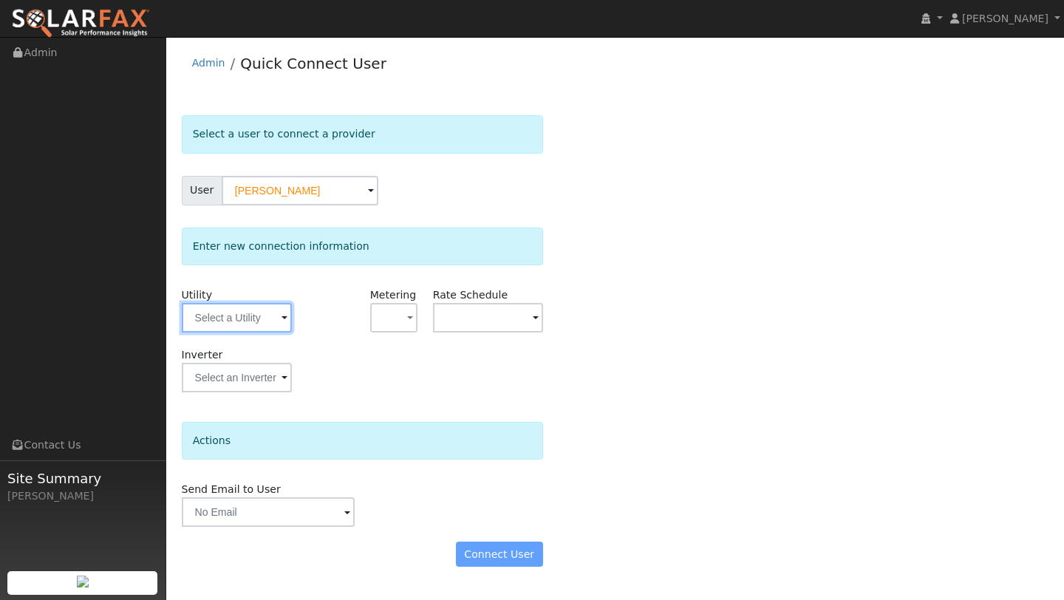
click at [258, 325] on input "text" at bounding box center [237, 318] width 110 height 30
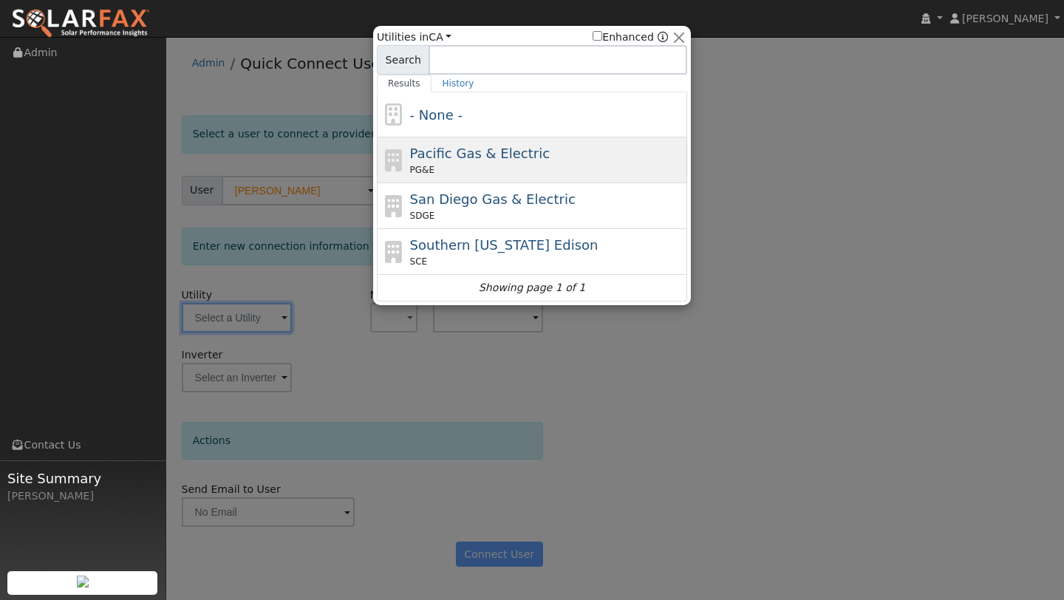
click at [436, 165] on div "PG&E" at bounding box center [547, 169] width 274 height 13
type input "PG&E"
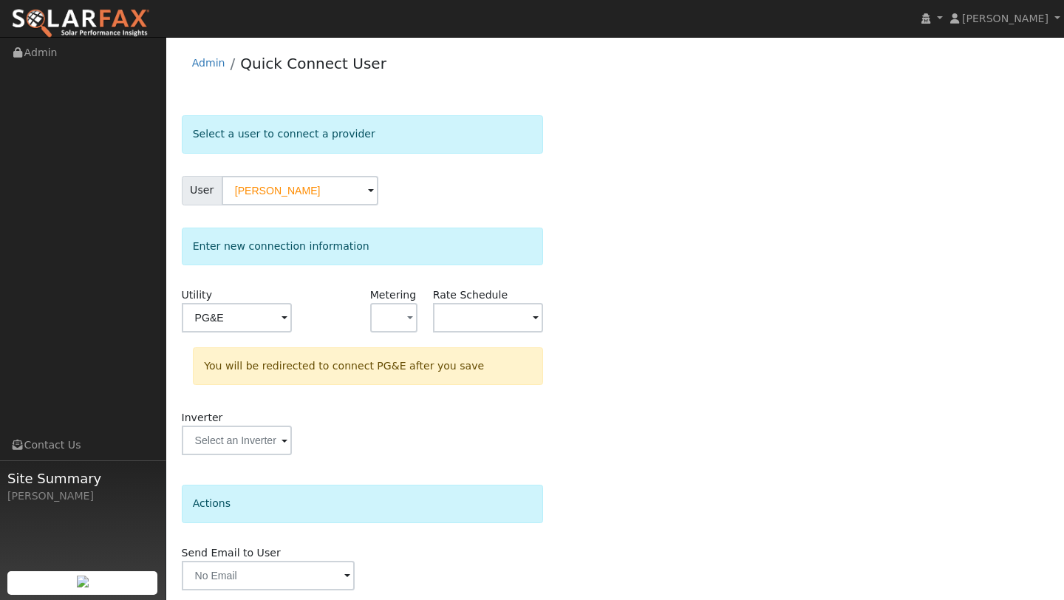
scroll to position [52, 0]
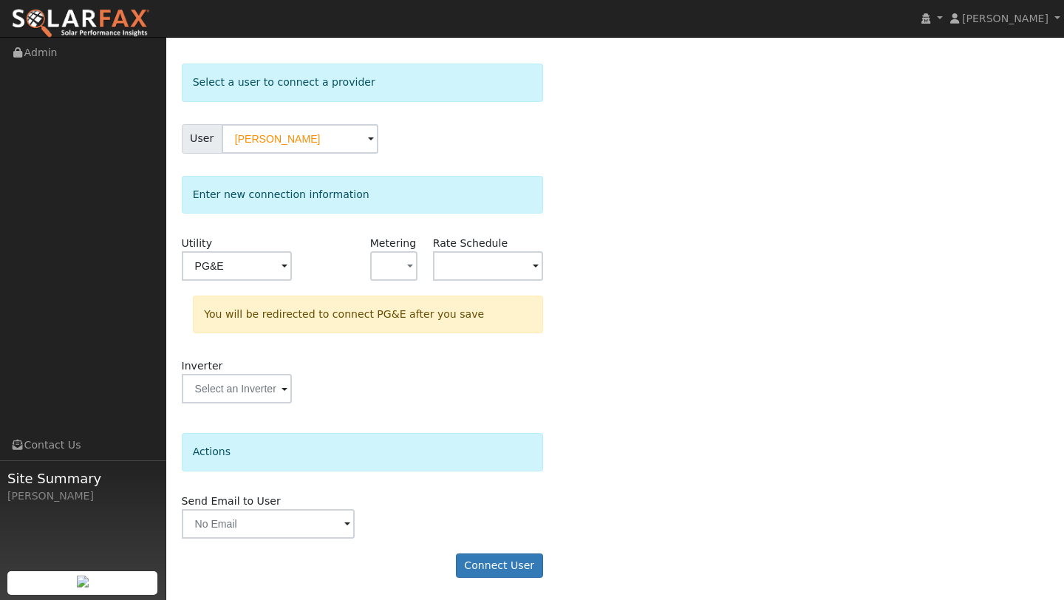
click at [510, 550] on form "Select a user to connect a provider User Richard Hybels Account Default Account…" at bounding box center [362, 328] width 361 height 529
click at [510, 552] on form "Select a user to connect a provider User Richard Hybels Account Default Account…" at bounding box center [362, 328] width 361 height 529
click at [510, 555] on button "Connect User" at bounding box center [499, 565] width 87 height 25
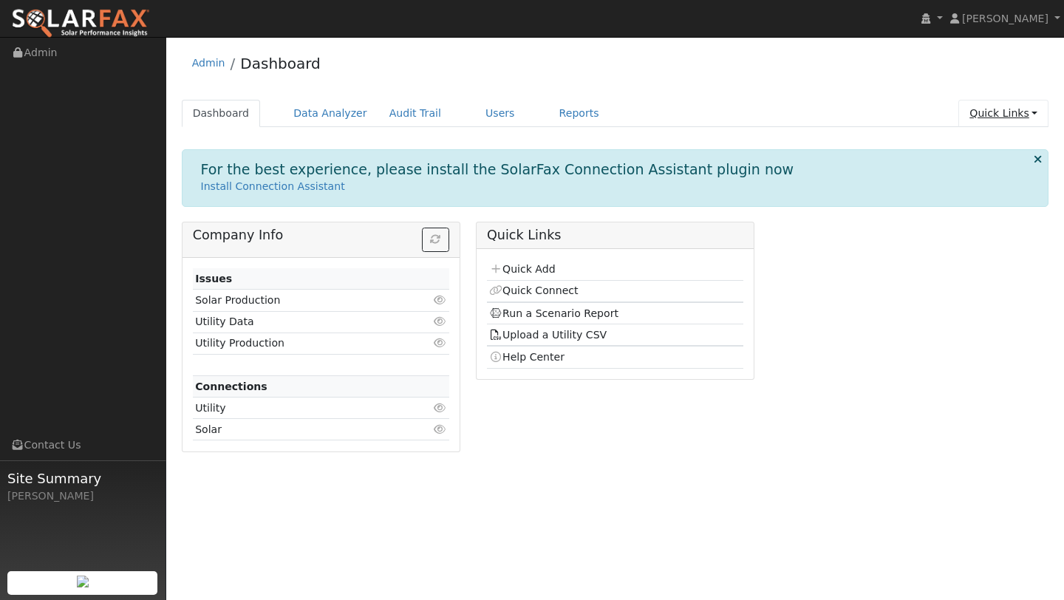
click at [977, 116] on link "Quick Links" at bounding box center [1003, 113] width 90 height 27
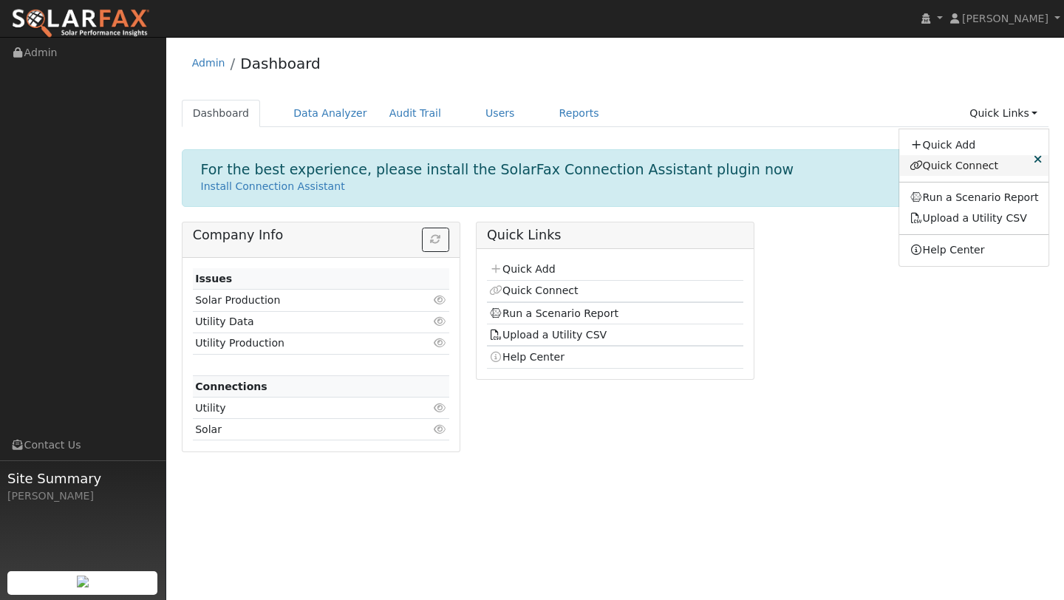
click at [974, 174] on link "Quick Connect" at bounding box center [974, 165] width 150 height 21
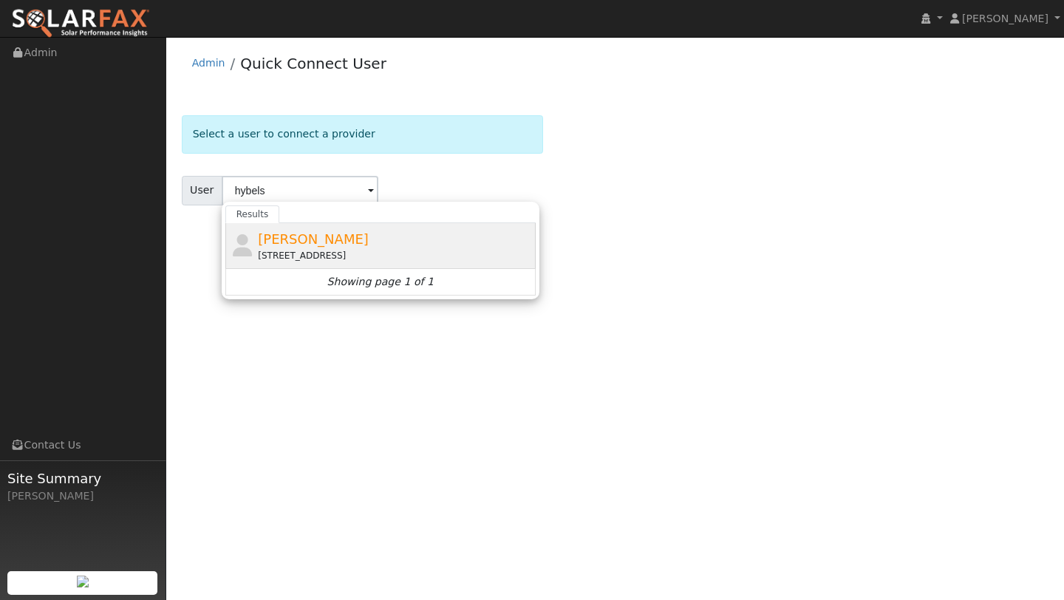
click at [397, 264] on div "[PERSON_NAME] [STREET_ADDRESS]" at bounding box center [380, 246] width 310 height 46
type input "[PERSON_NAME]"
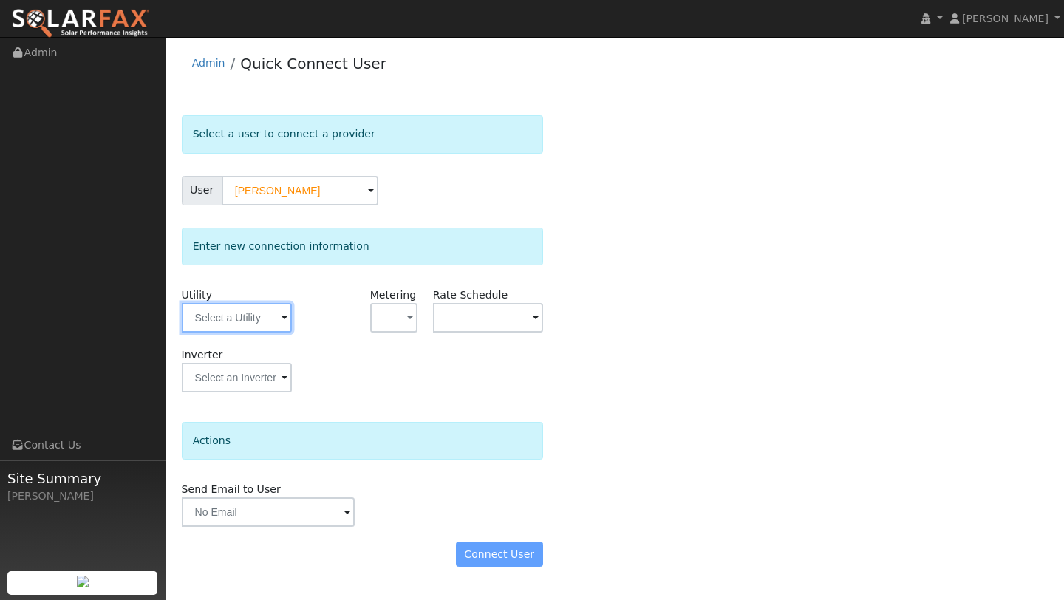
click at [270, 317] on input "text" at bounding box center [237, 318] width 110 height 30
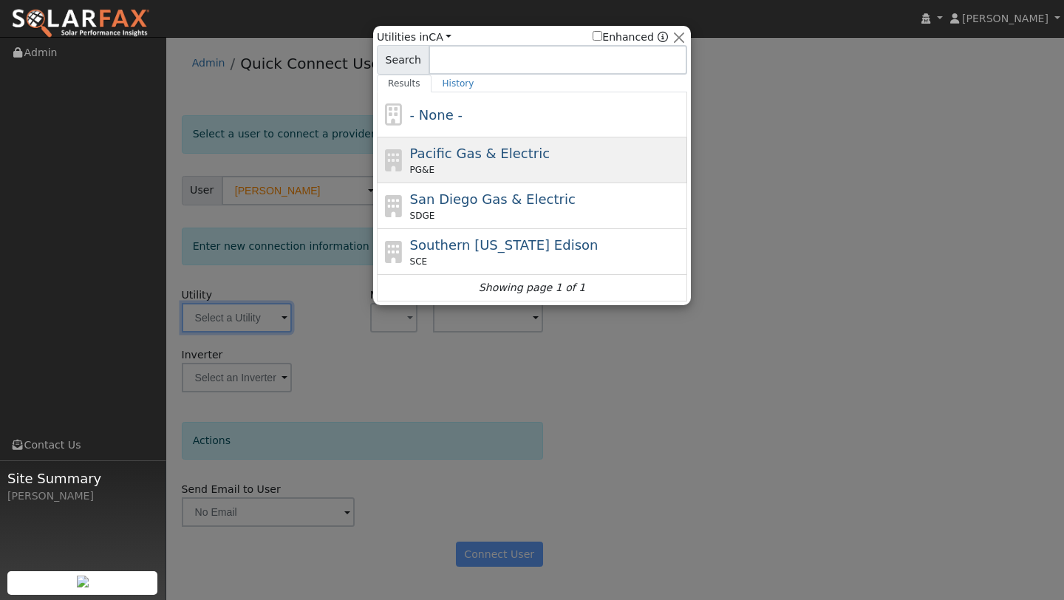
click at [422, 168] on span "PG&E" at bounding box center [422, 169] width 24 height 13
type input "PG&E"
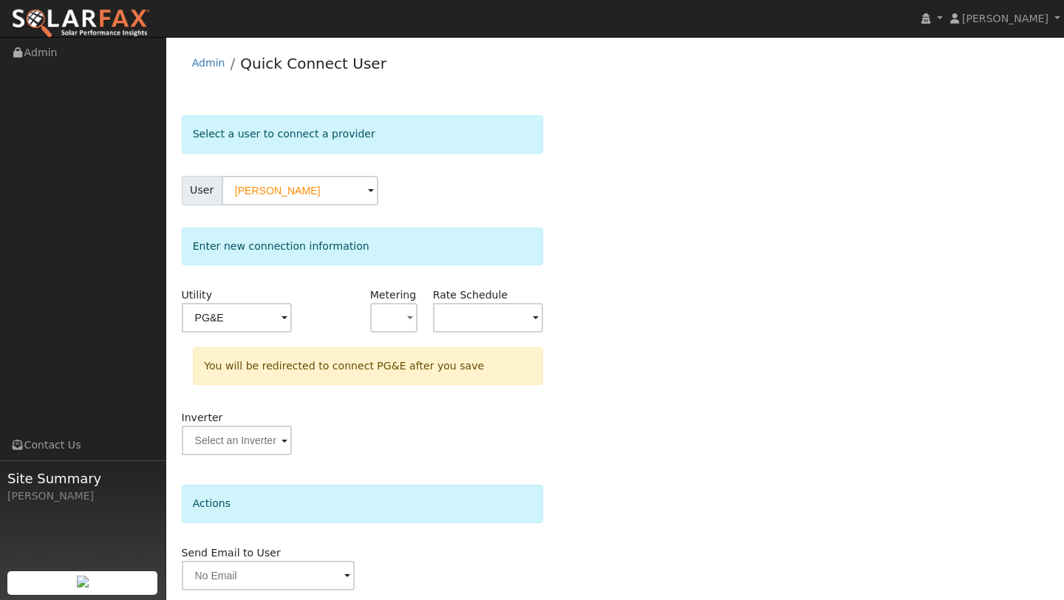
scroll to position [52, 0]
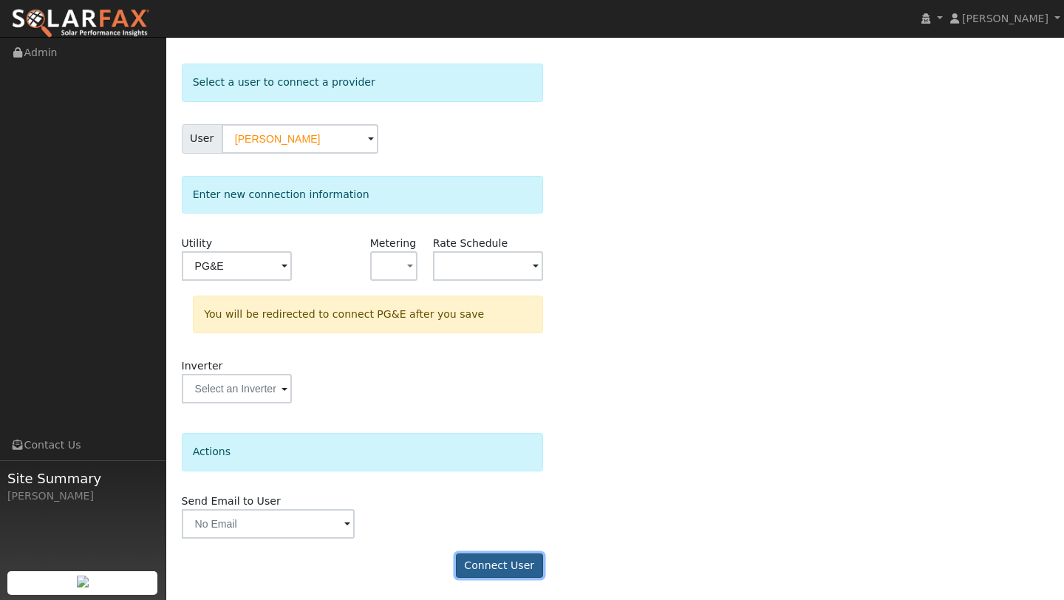
click at [521, 566] on button "Connect User" at bounding box center [499, 565] width 87 height 25
